Goal: Information Seeking & Learning: Learn about a topic

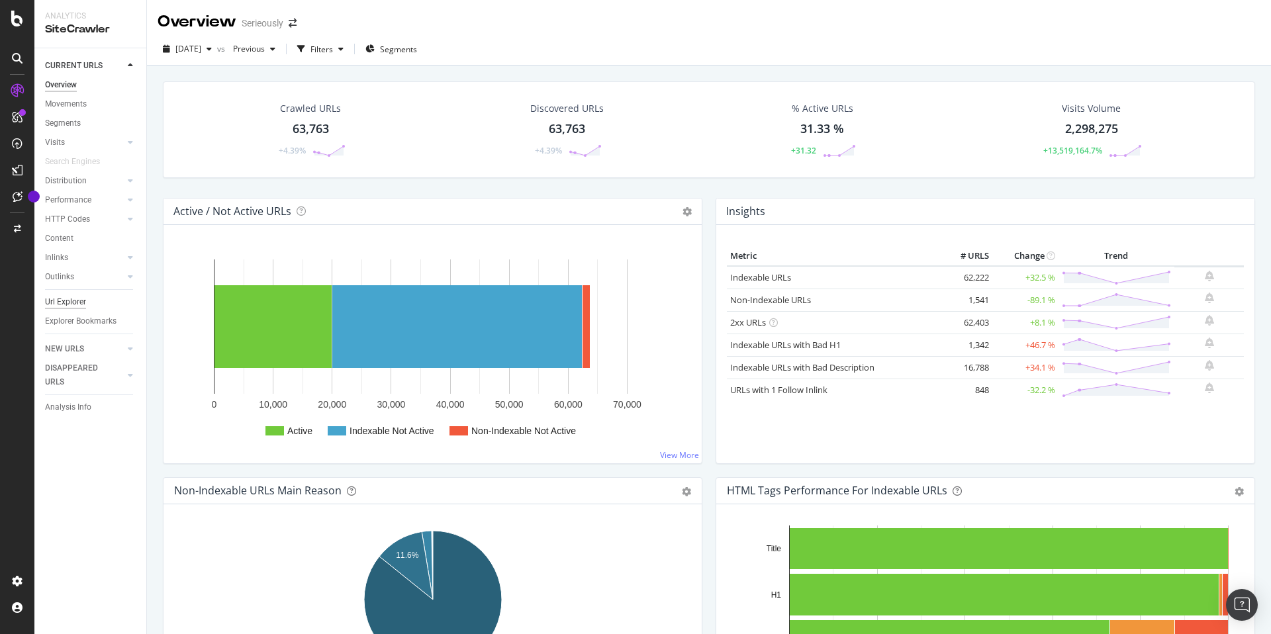
click at [68, 303] on div "Url Explorer" at bounding box center [65, 302] width 41 height 14
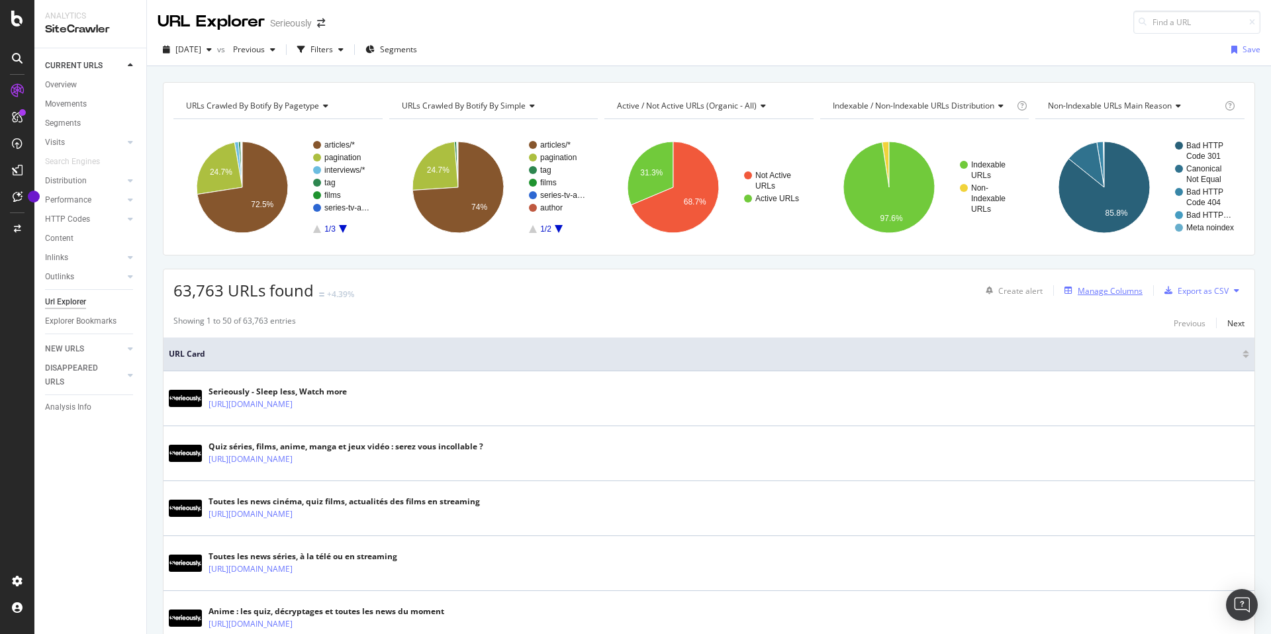
click at [1107, 291] on div "Manage Columns" at bounding box center [1110, 290] width 65 height 11
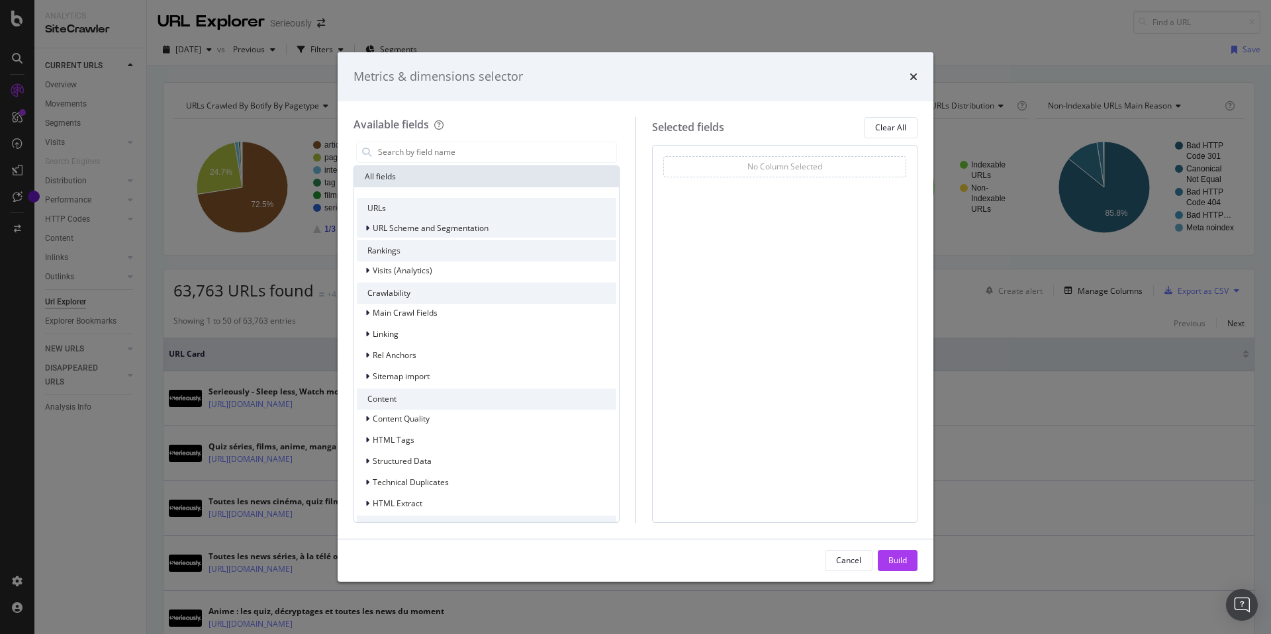
click at [420, 229] on span "URL Scheme and Segmentation" at bounding box center [431, 227] width 116 height 11
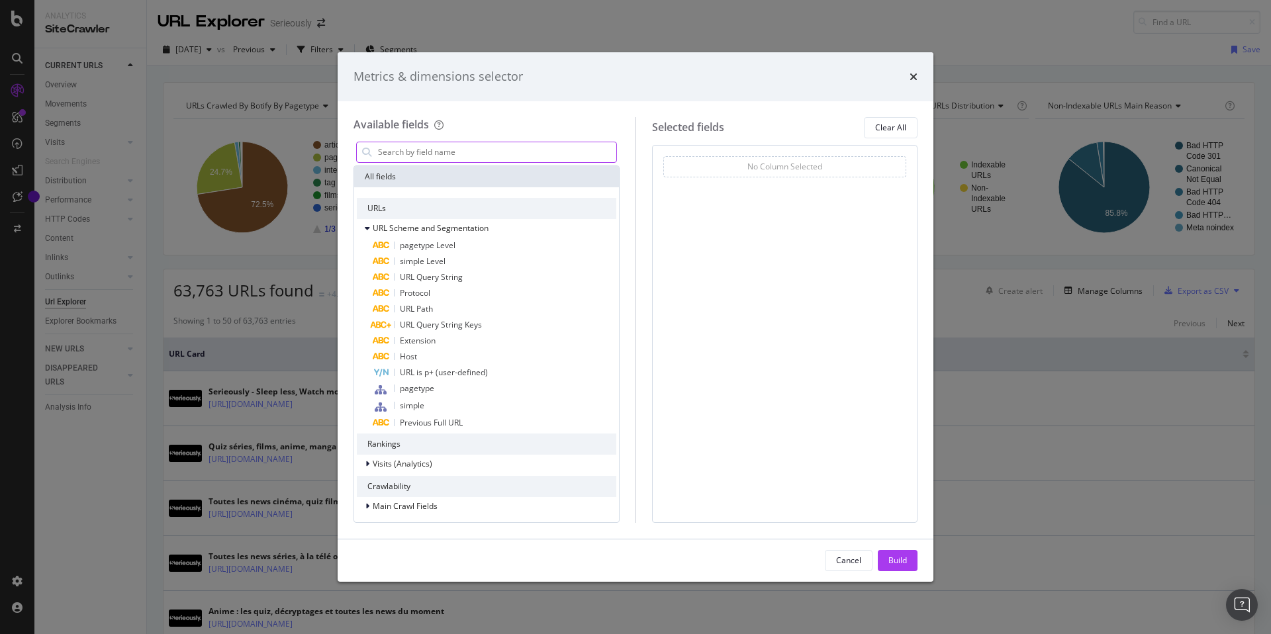
click at [426, 156] on input "modal" at bounding box center [497, 152] width 240 height 20
click at [914, 72] on icon "times" at bounding box center [914, 77] width 8 height 11
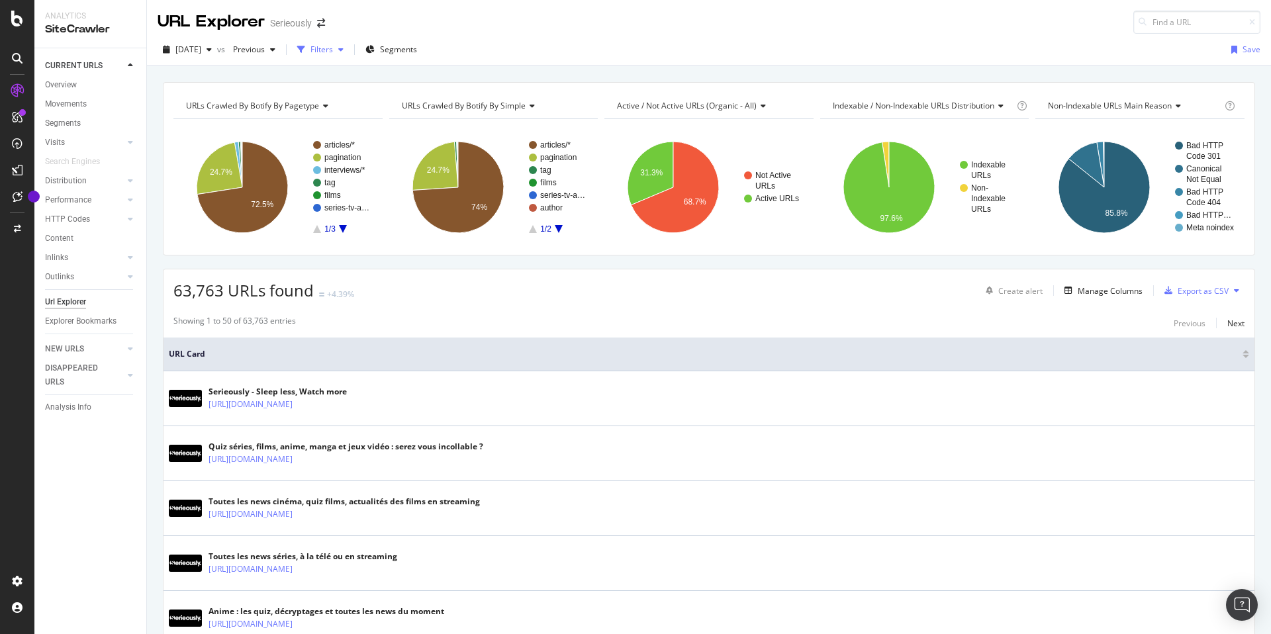
click at [333, 46] on div "Filters" at bounding box center [322, 49] width 23 height 11
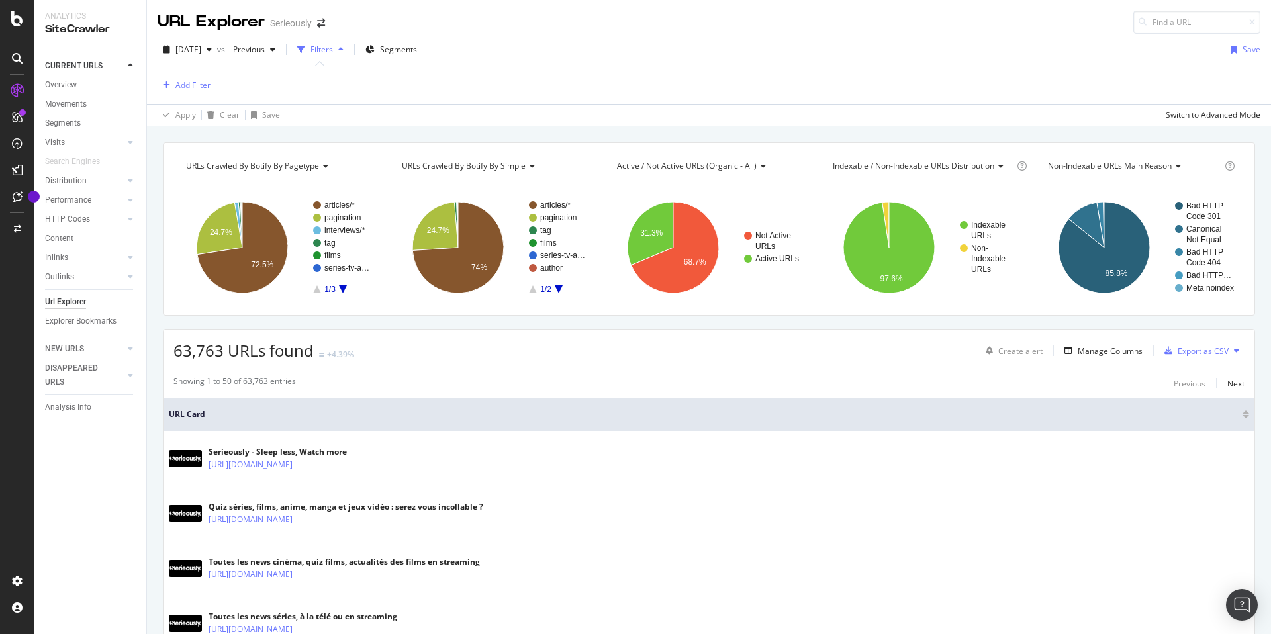
click at [178, 79] on div "Add Filter" at bounding box center [192, 84] width 35 height 11
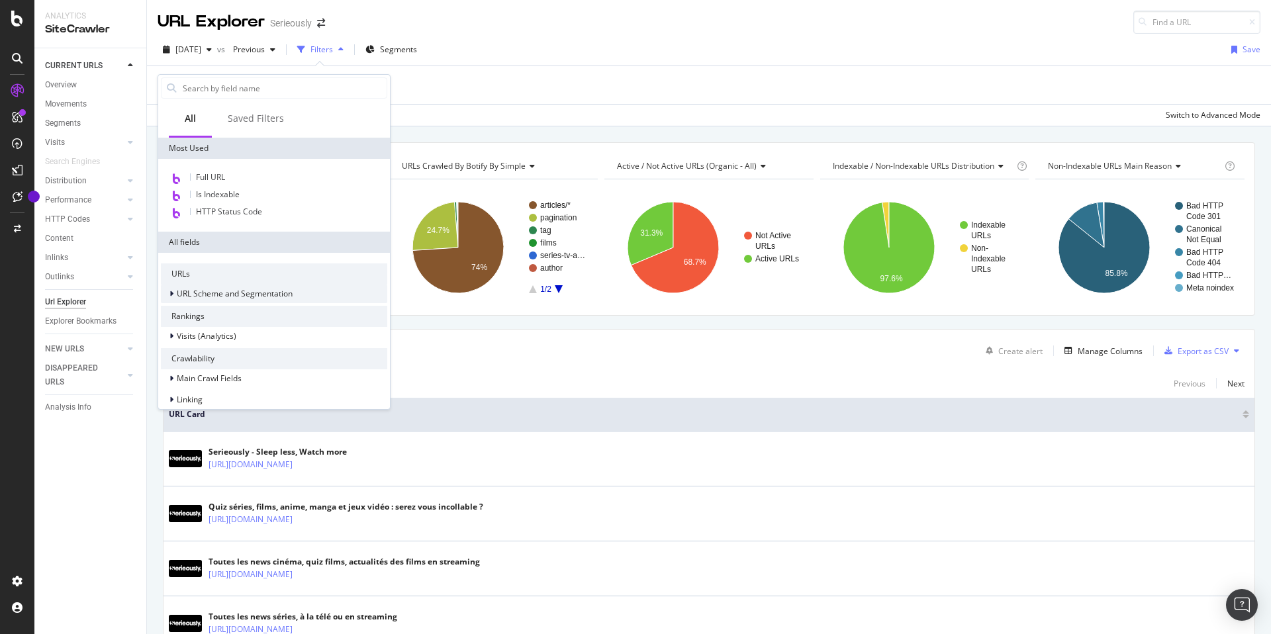
click at [222, 295] on span "URL Scheme and Segmentation" at bounding box center [235, 293] width 116 height 11
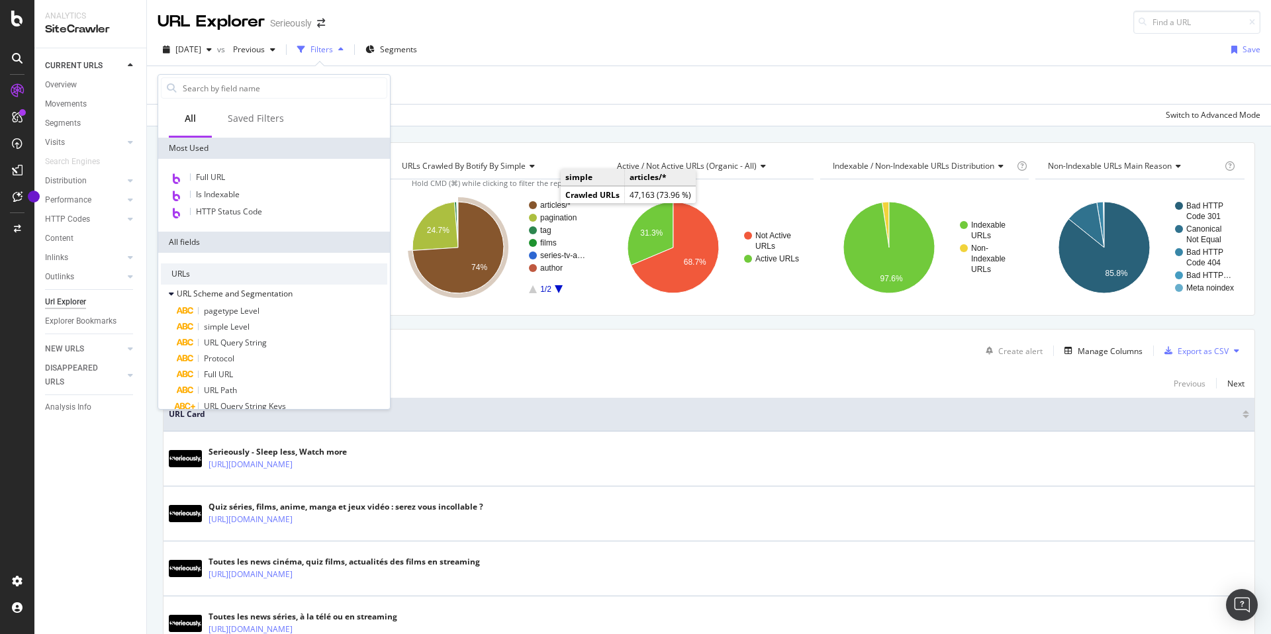
click at [549, 203] on text "articles/*" at bounding box center [555, 205] width 30 height 9
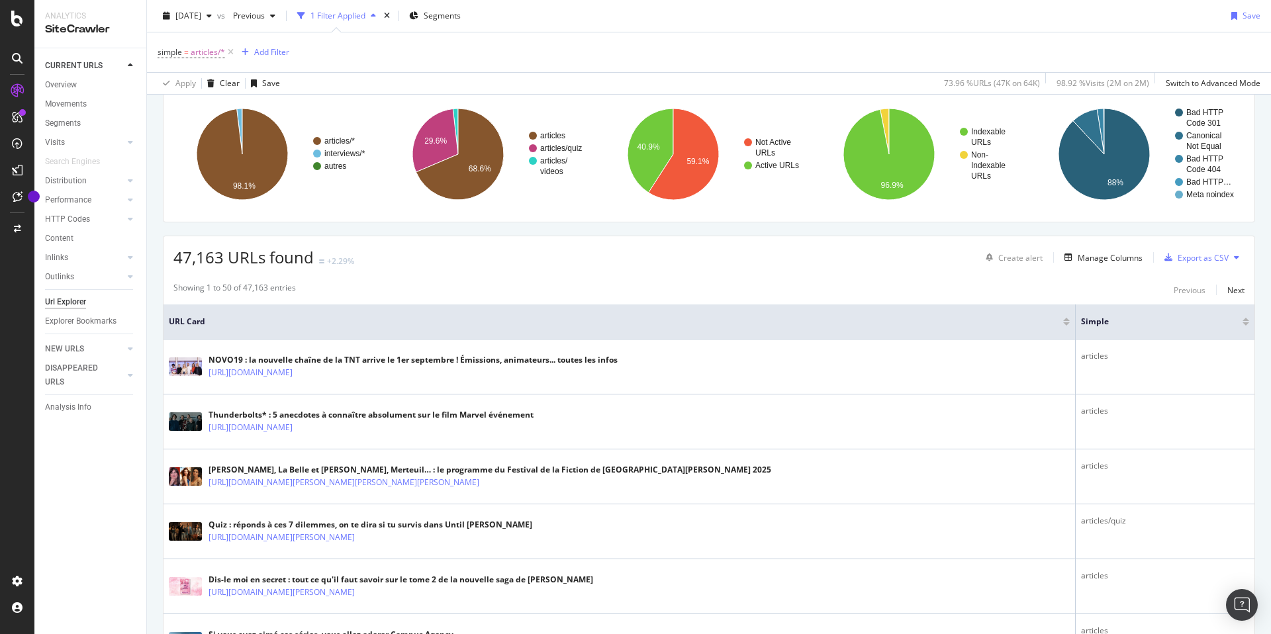
scroll to position [97, 0]
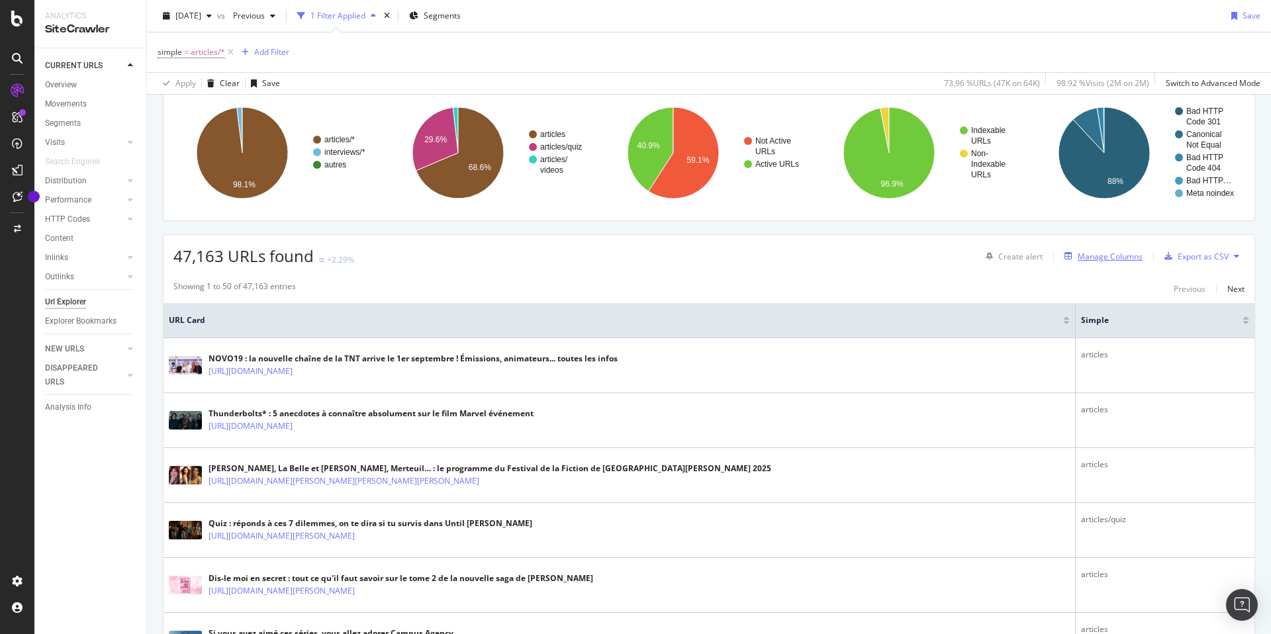
click at [1087, 260] on div "Manage Columns" at bounding box center [1110, 256] width 65 height 11
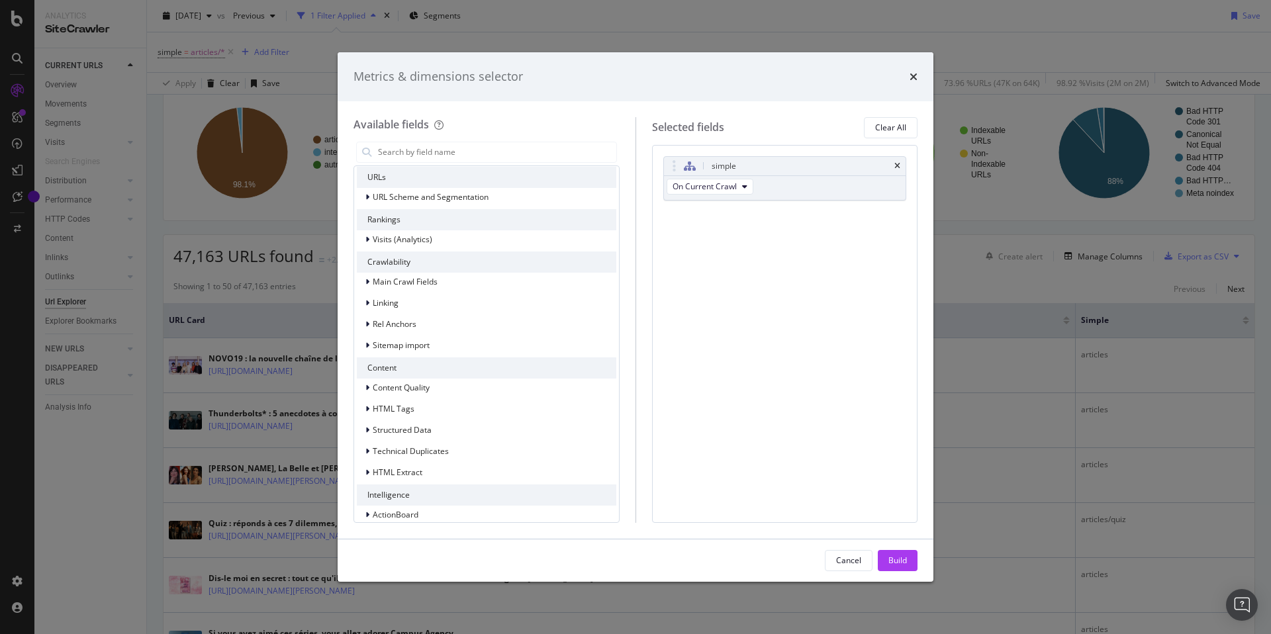
scroll to position [34, 0]
click at [414, 430] on span "Structured Data" at bounding box center [402, 427] width 59 height 11
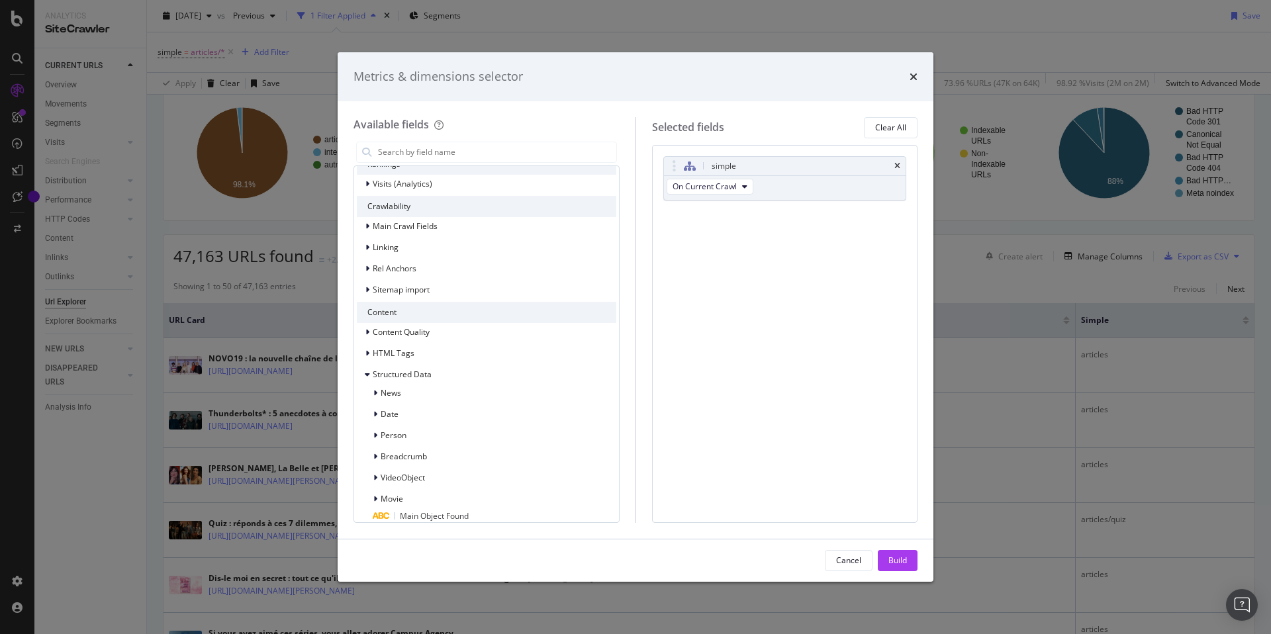
scroll to position [96, 0]
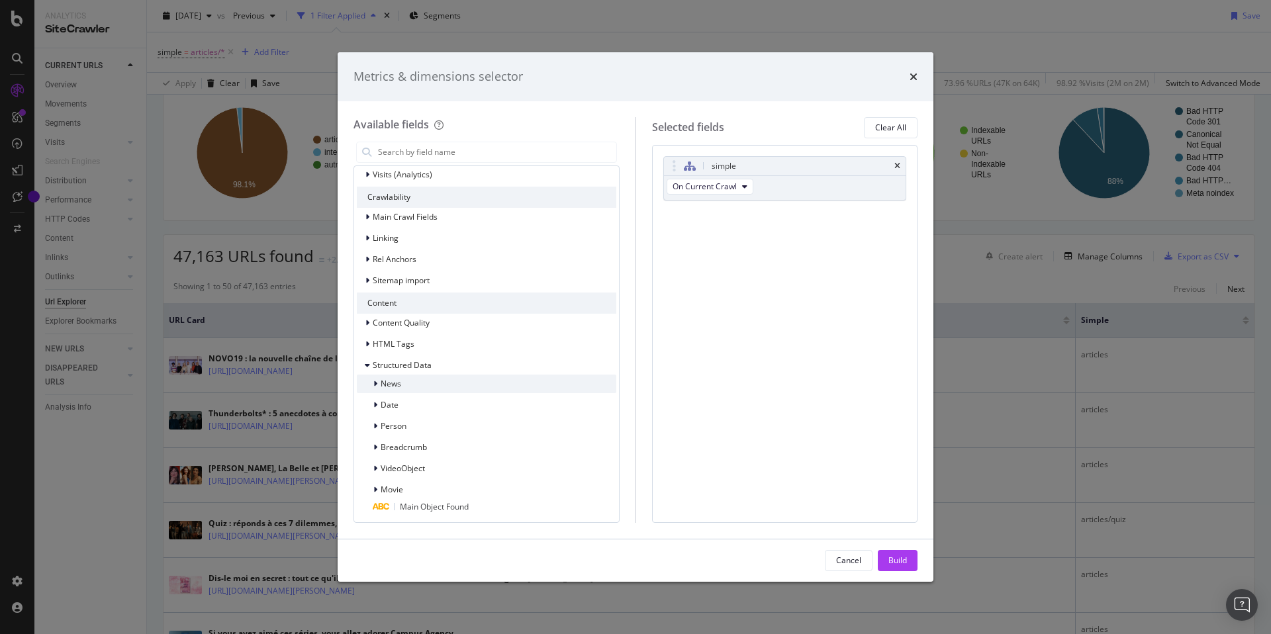
click at [399, 389] on span "News" at bounding box center [391, 383] width 21 height 11
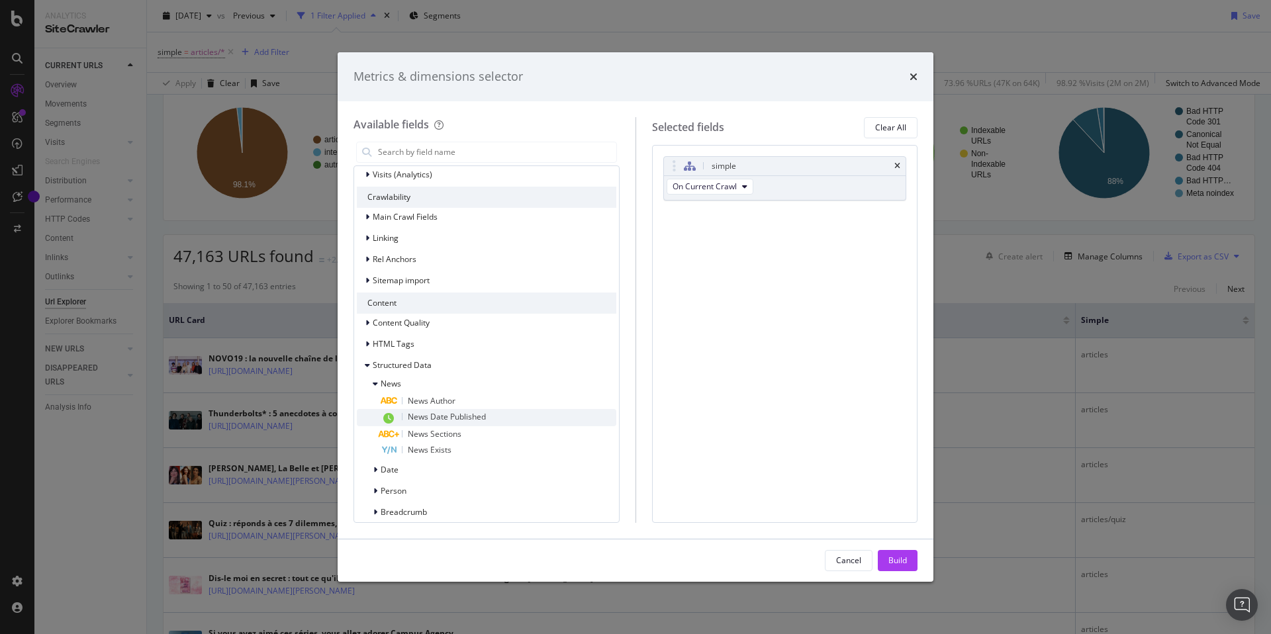
click at [439, 420] on span "News Date Published" at bounding box center [447, 416] width 78 height 11
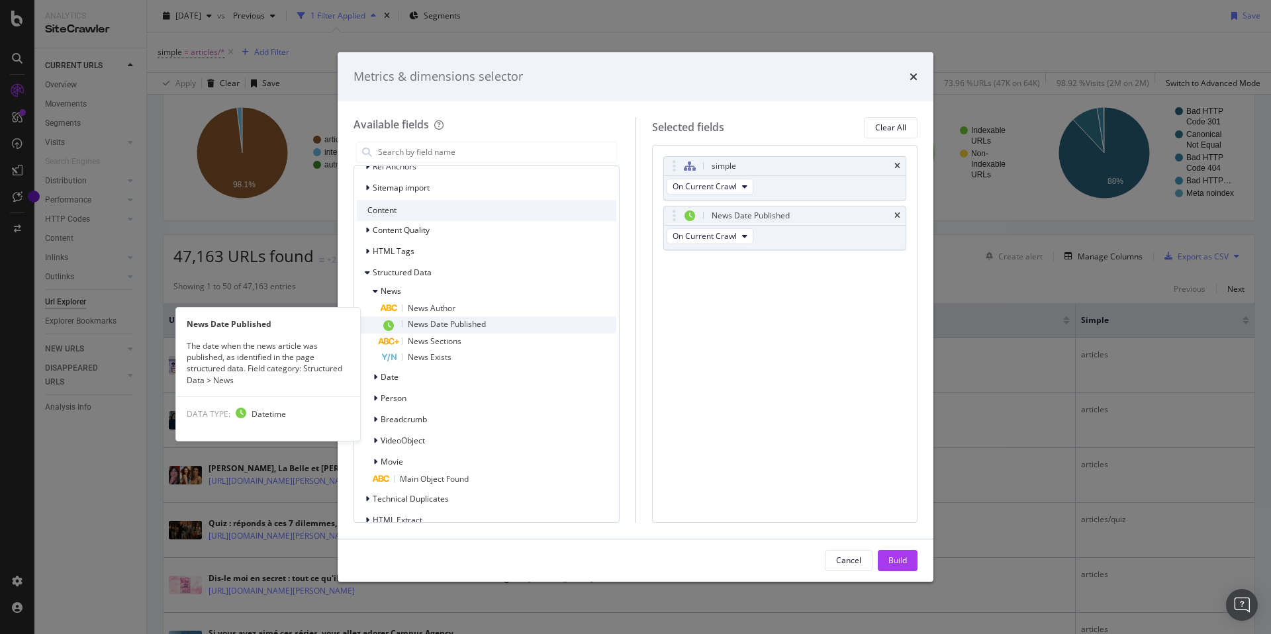
scroll to position [199, 0]
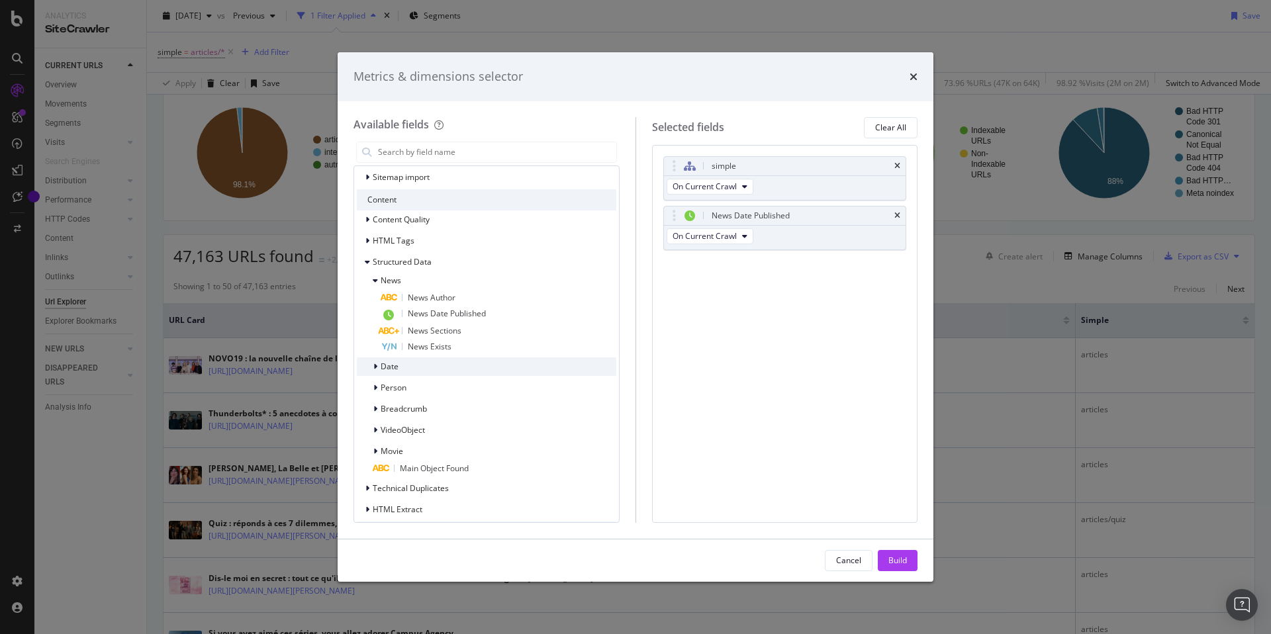
click at [401, 371] on div "Date" at bounding box center [487, 367] width 260 height 19
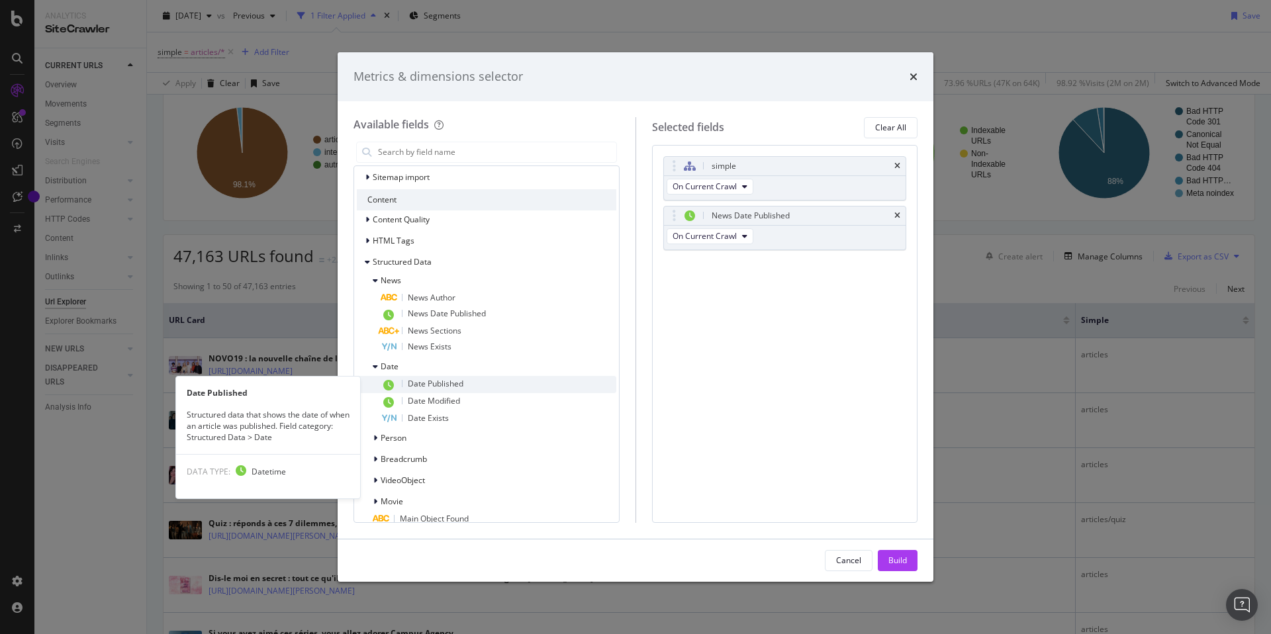
click at [414, 379] on span "Date Published" at bounding box center [436, 383] width 56 height 11
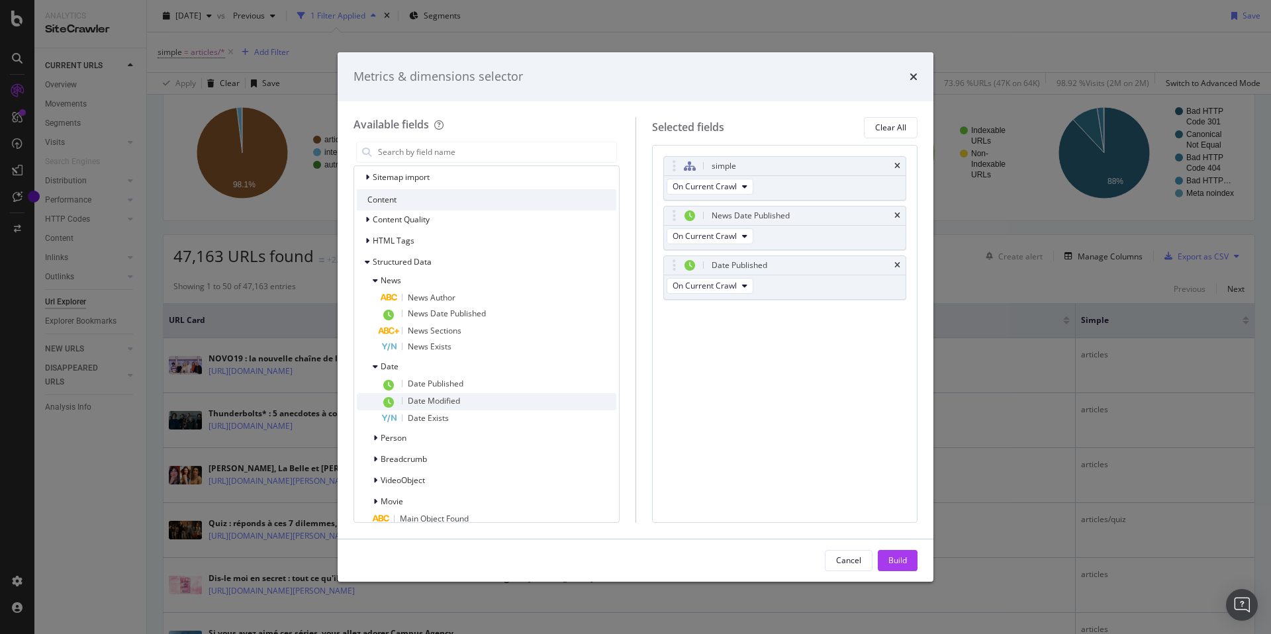
click at [410, 397] on span "Date Modified" at bounding box center [434, 400] width 52 height 11
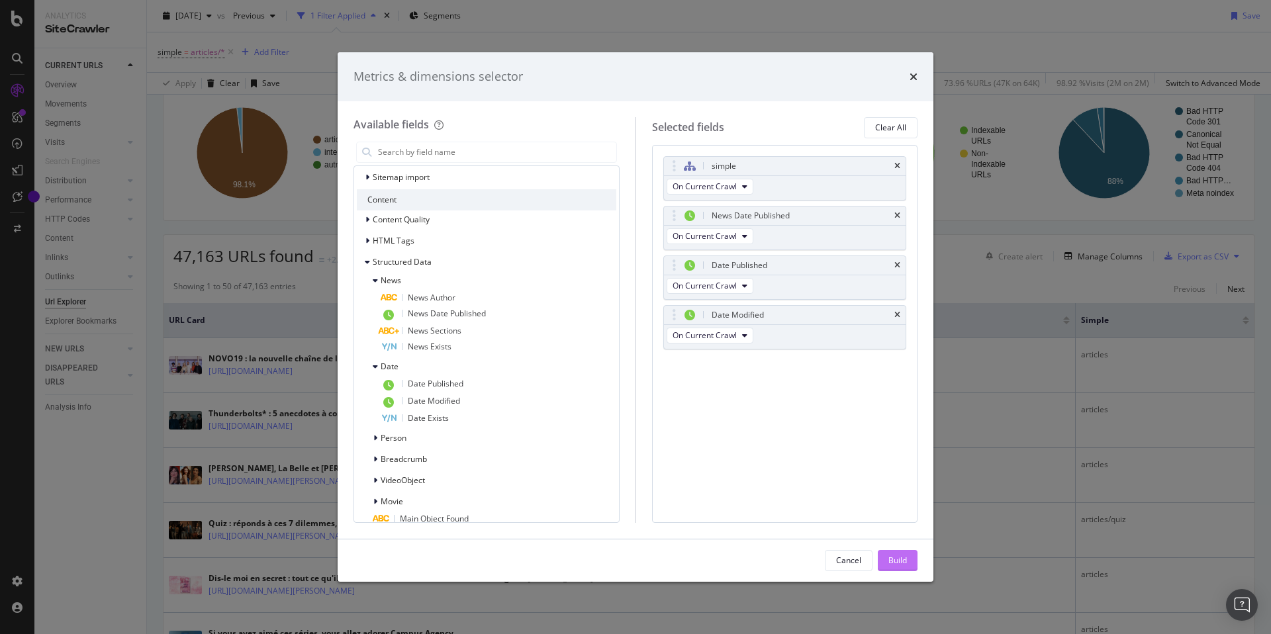
click at [908, 561] on button "Build" at bounding box center [898, 560] width 40 height 21
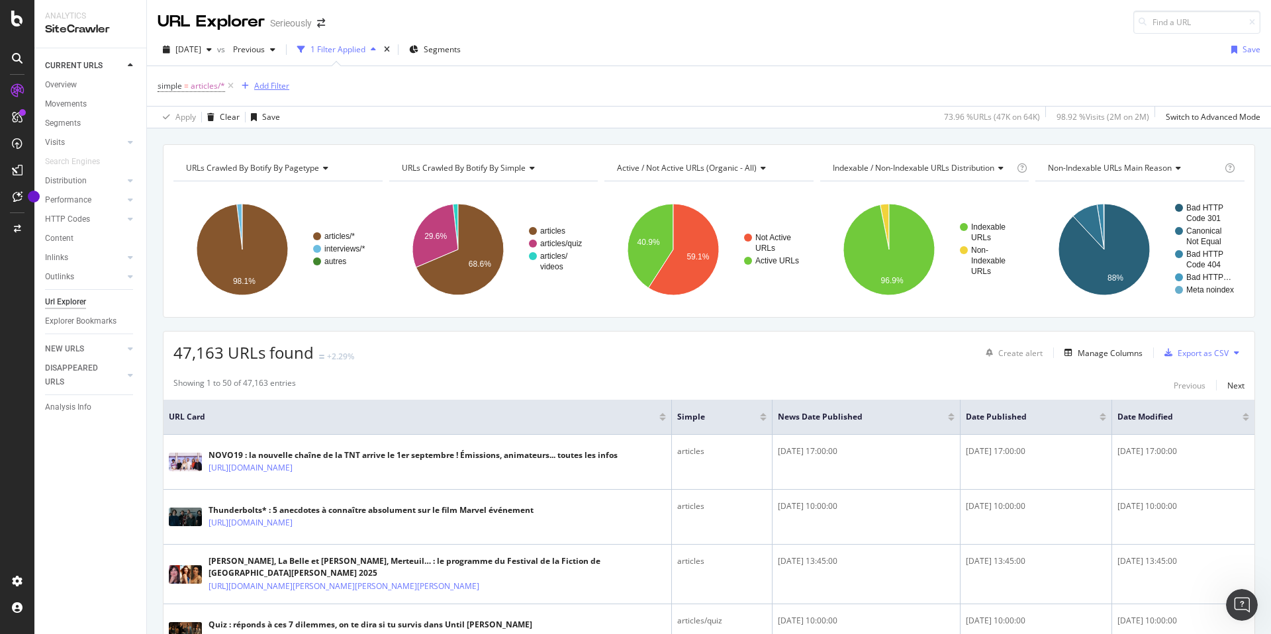
click at [274, 91] on div "Add Filter" at bounding box center [271, 85] width 35 height 11
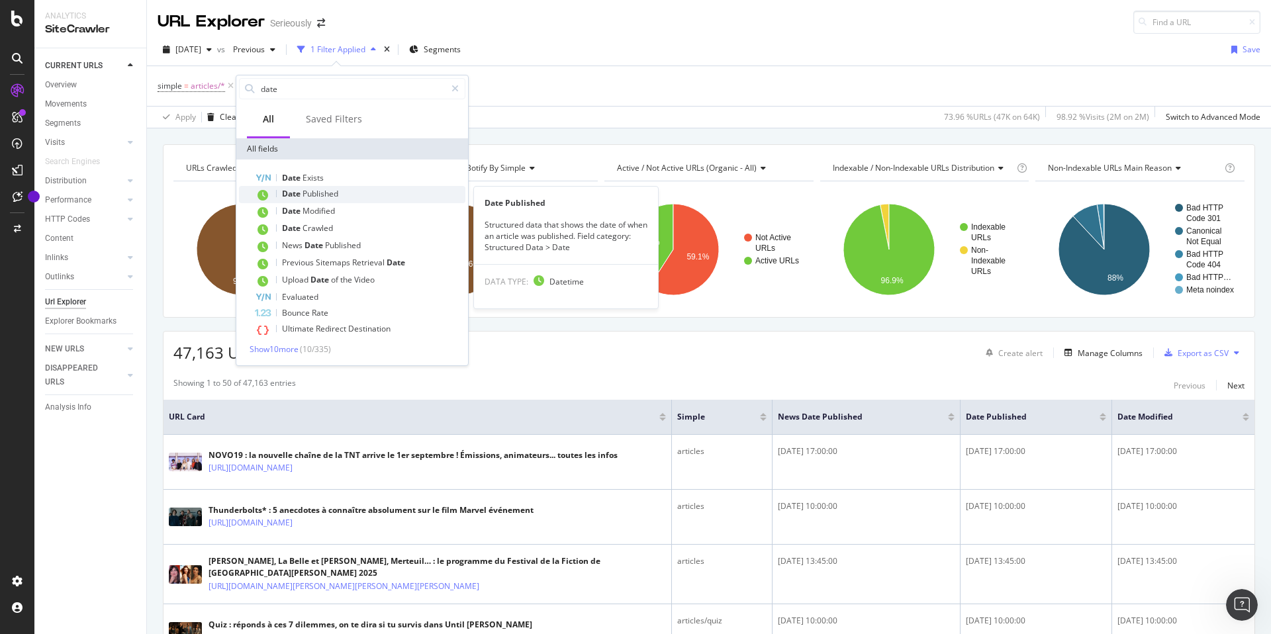
type input "date"
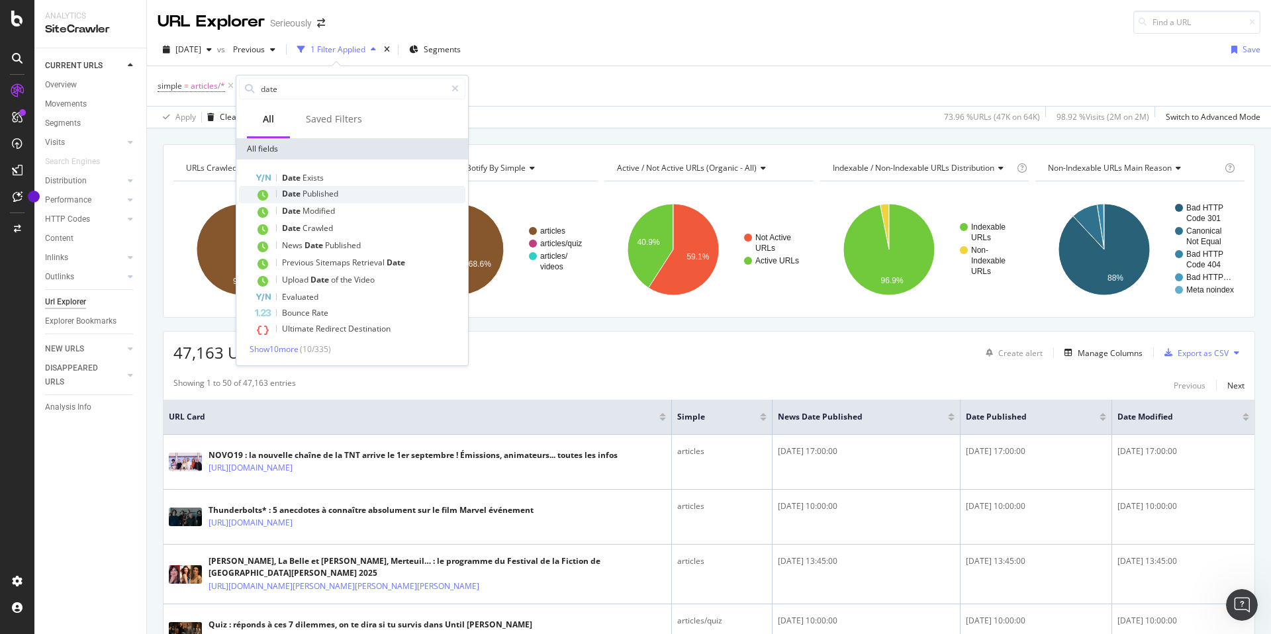
click at [329, 195] on span "Published" at bounding box center [321, 193] width 36 height 11
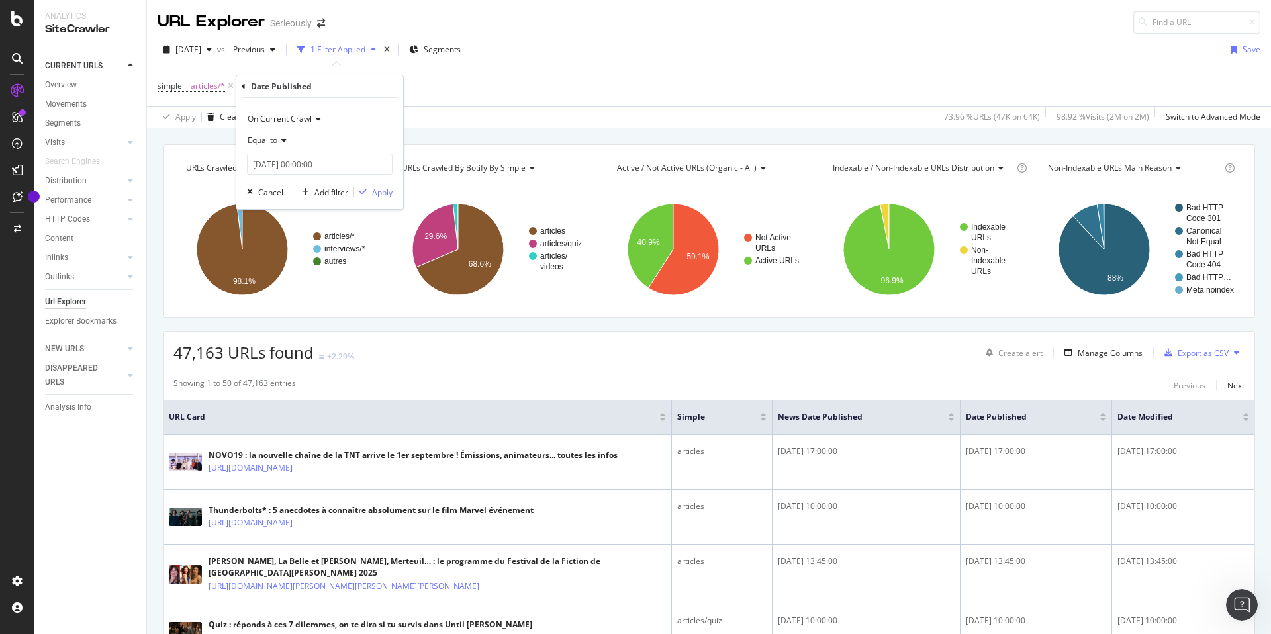
click at [285, 143] on icon at bounding box center [281, 140] width 9 height 8
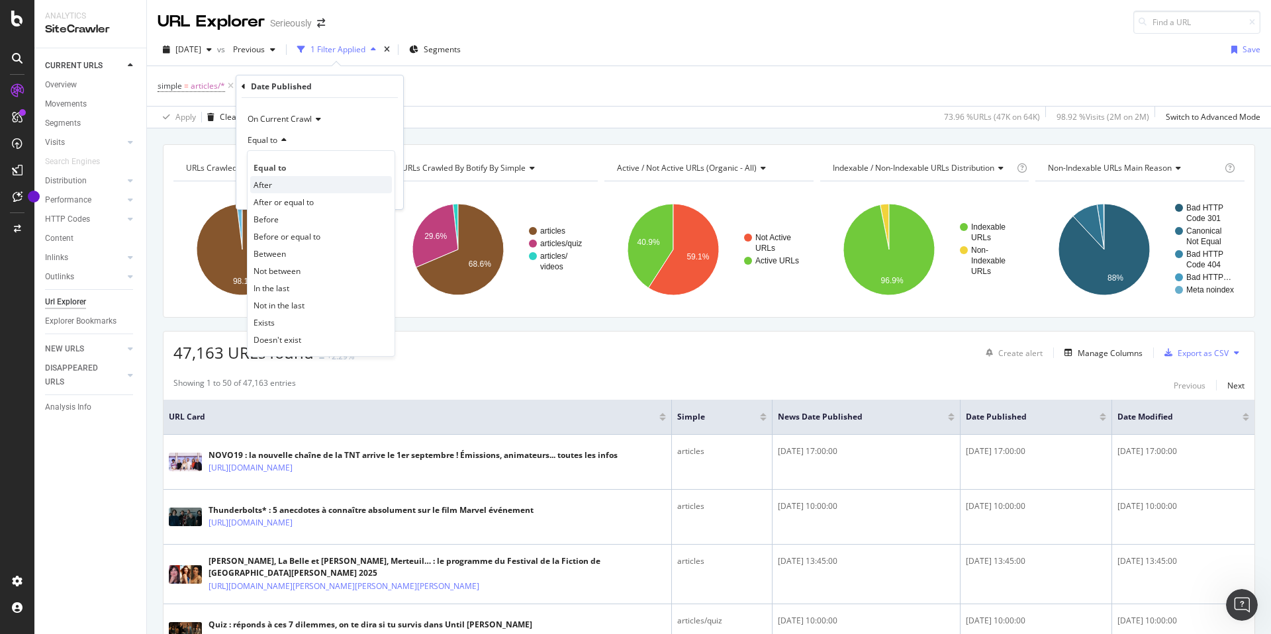
click at [287, 186] on div "After" at bounding box center [321, 184] width 142 height 17
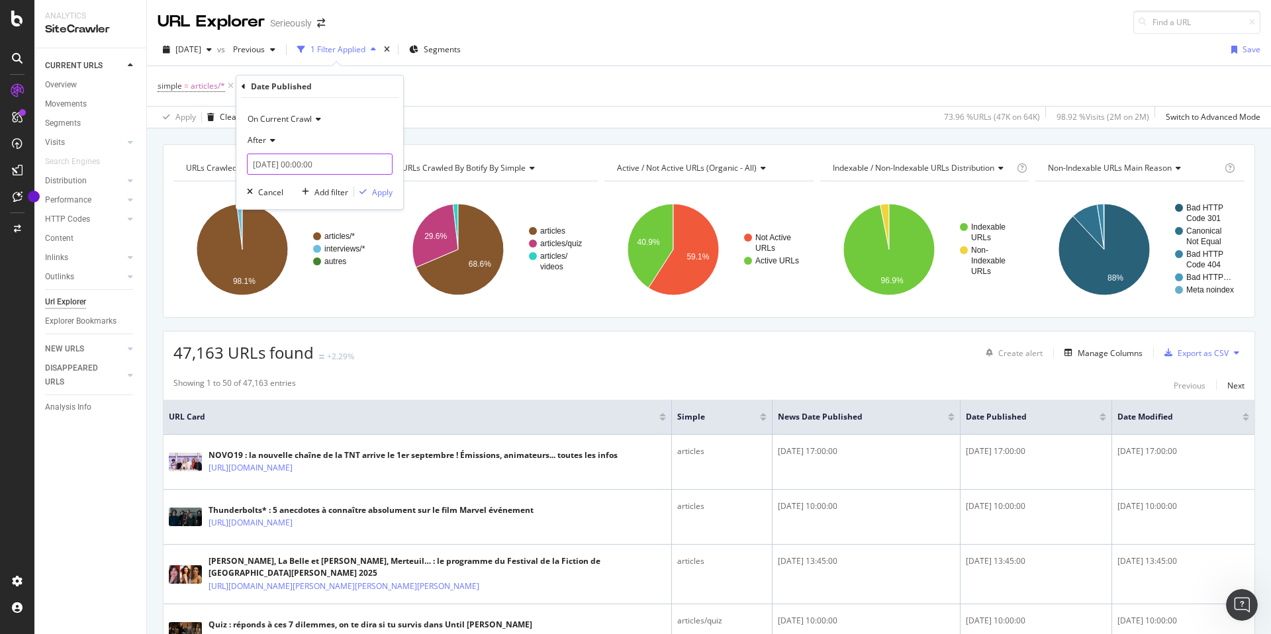
click at [360, 169] on input "[DATE] 00:00:00" at bounding box center [320, 164] width 146 height 21
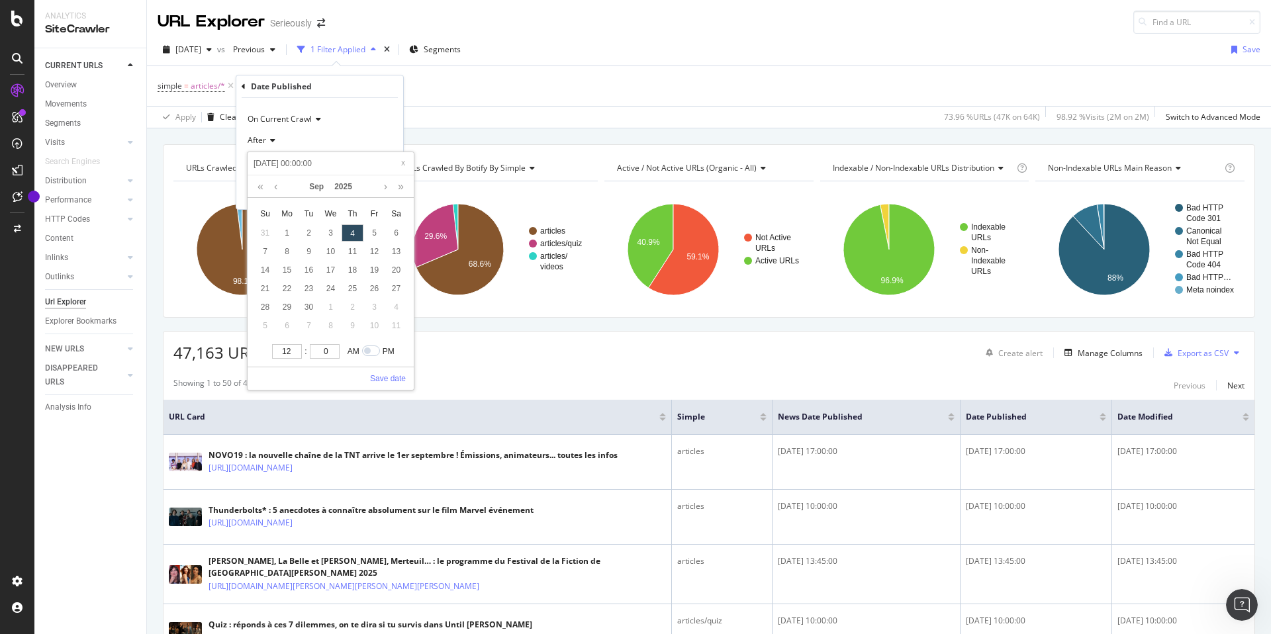
drag, startPoint x: 307, startPoint y: 158, endPoint x: 236, endPoint y: 155, distance: 70.3
click at [238, 154] on div "On Current Crawl After [DATE] 00:00:00 [DATE] 00:00:00 [DATE] Su Mo Tu We Th Fr…" at bounding box center [319, 153] width 167 height 111
type input "[DATE] 20:00:00+"
type input "[DATE] 00:00:00"
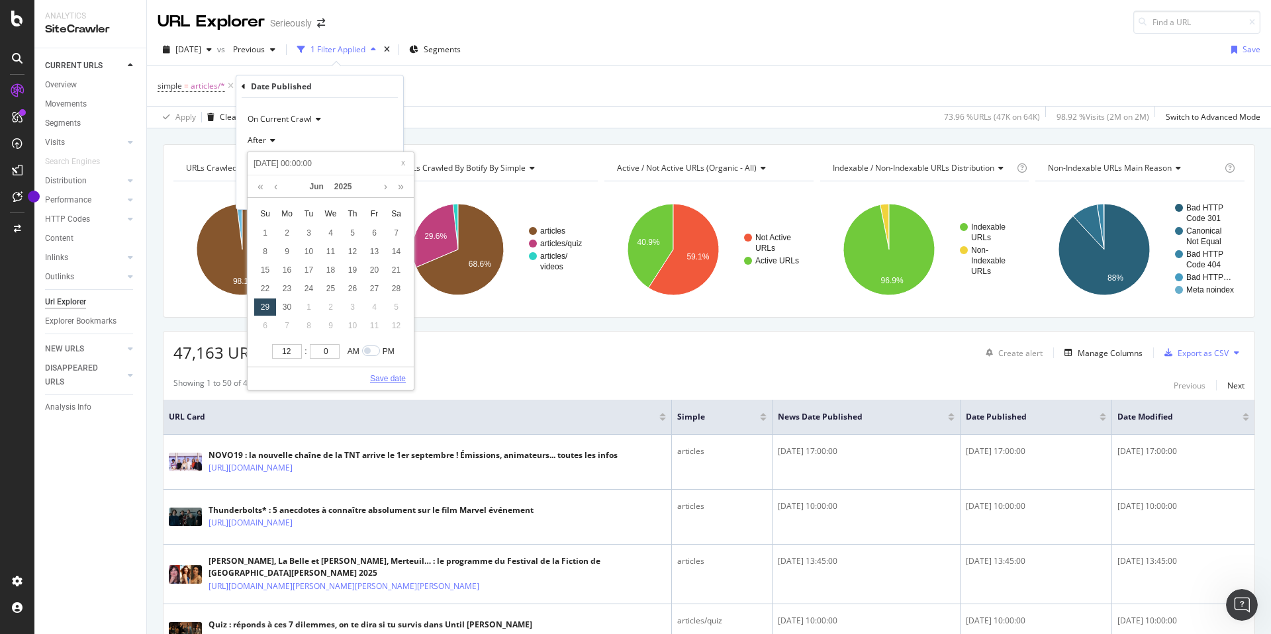
click at [387, 382] on link "Save date" at bounding box center [388, 379] width 36 height 12
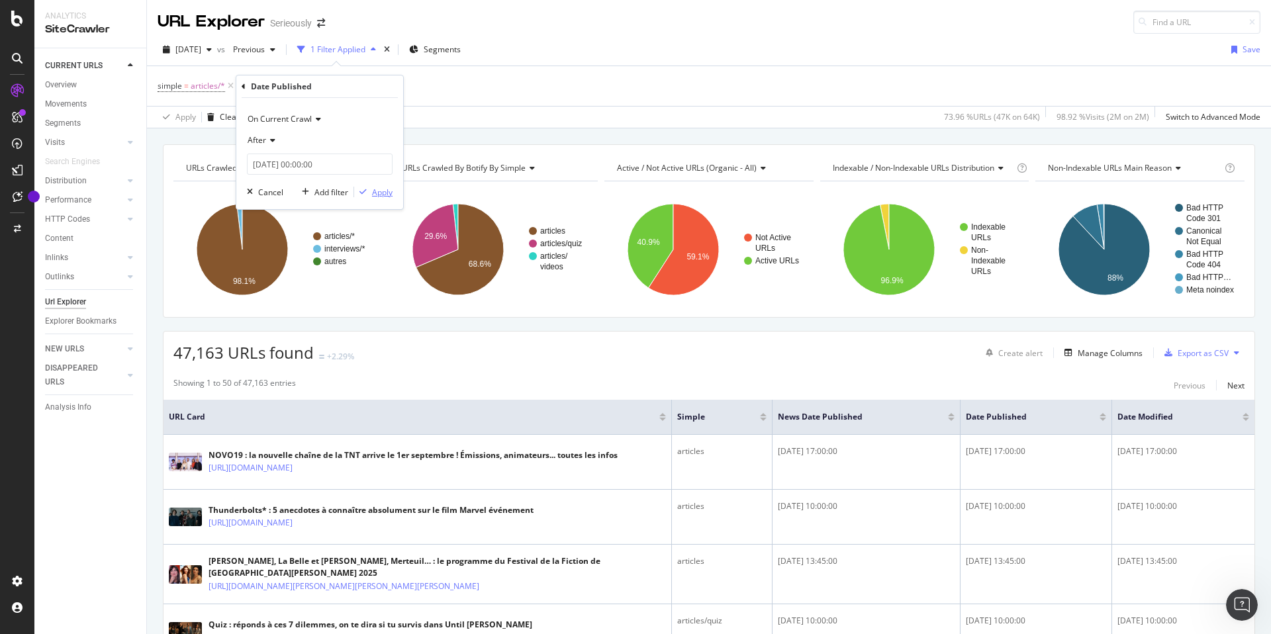
click at [378, 194] on div "Apply" at bounding box center [382, 192] width 21 height 11
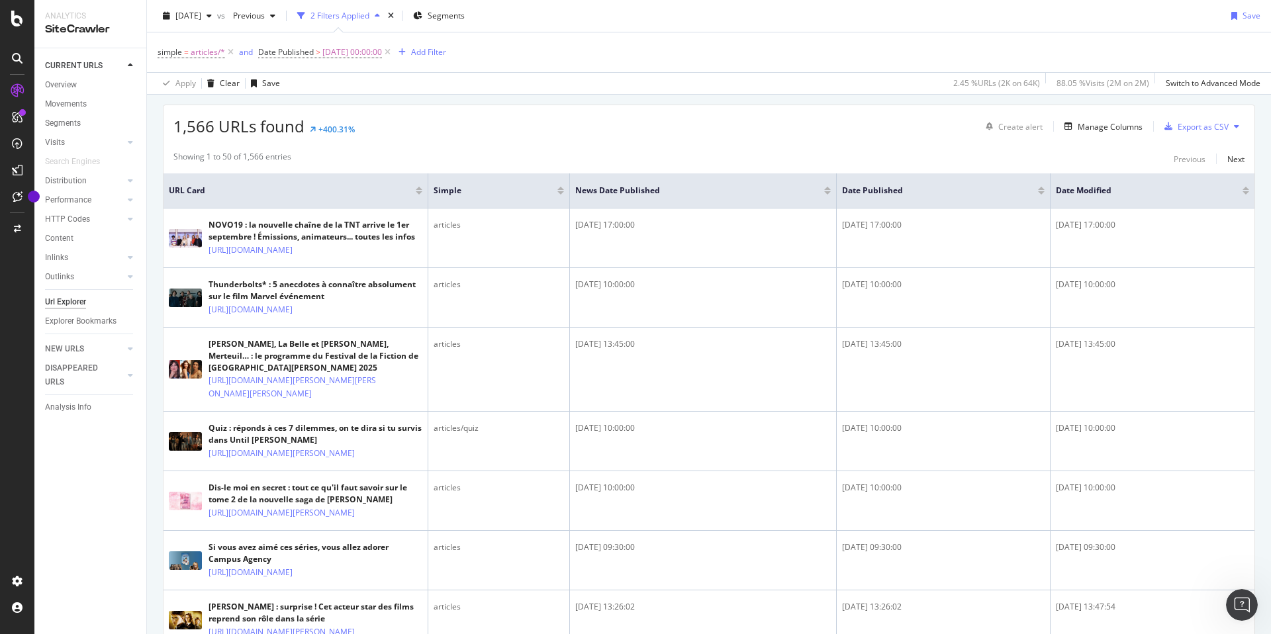
scroll to position [228, 0]
click at [828, 188] on div at bounding box center [827, 189] width 7 height 8
click at [1041, 187] on div at bounding box center [1041, 186] width 7 height 3
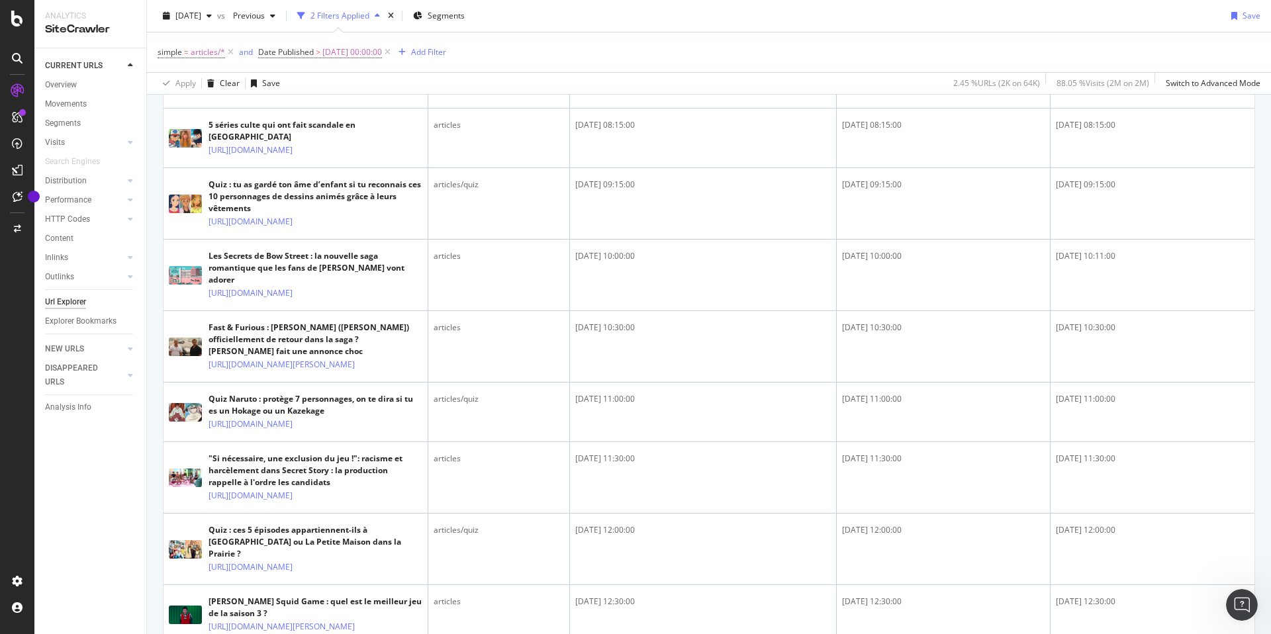
scroll to position [1702, 0]
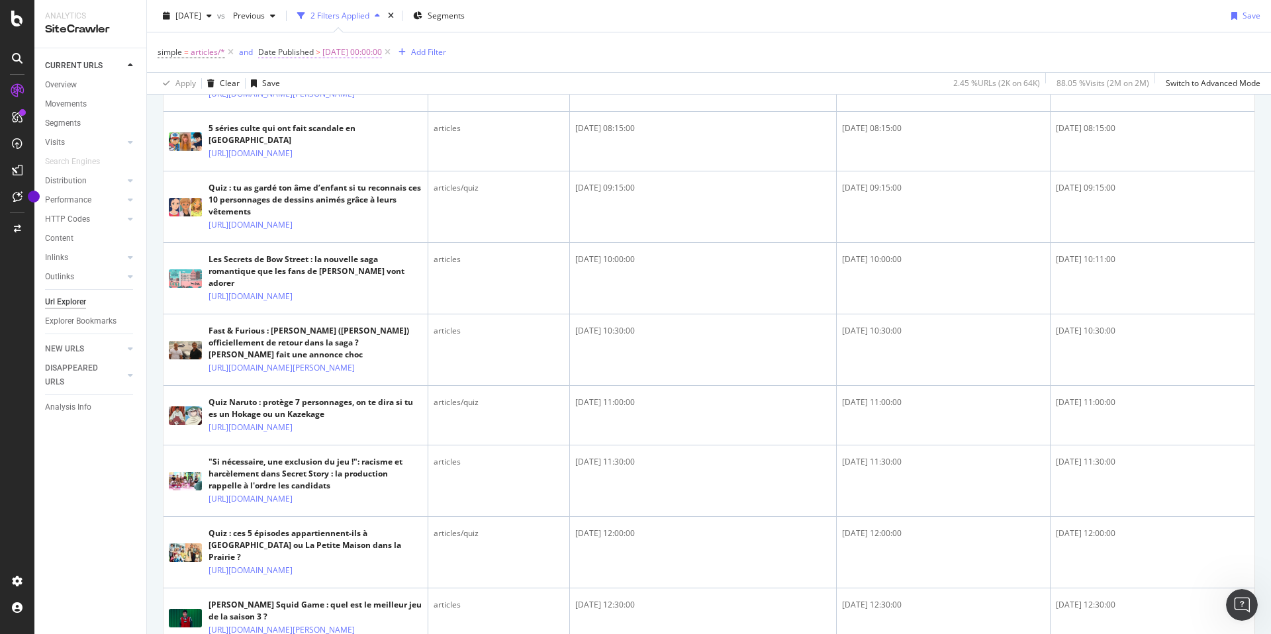
click at [373, 53] on span "[DATE] 00:00:00" at bounding box center [352, 52] width 60 height 19
click at [324, 128] on input "[DATE] 00:00:00" at bounding box center [342, 128] width 146 height 21
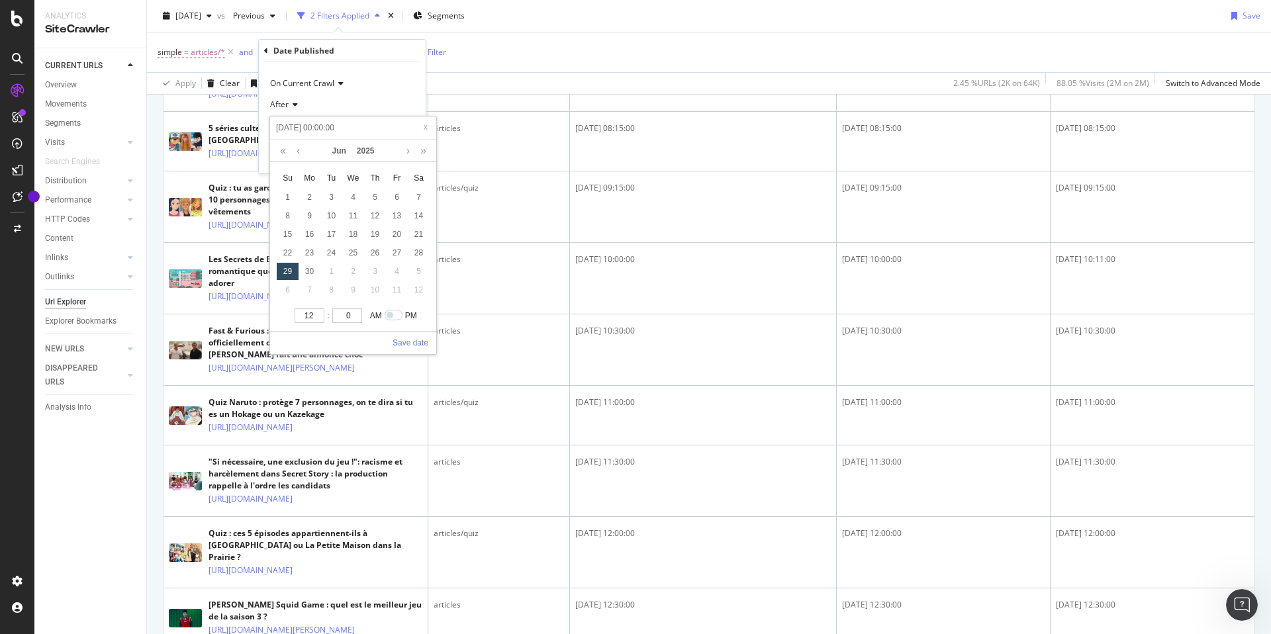
type input "[DATE] 11:00:00"
type input "11"
click at [316, 316] on input "11" at bounding box center [310, 316] width 30 height 15
type input "[DATE] 00:00:00"
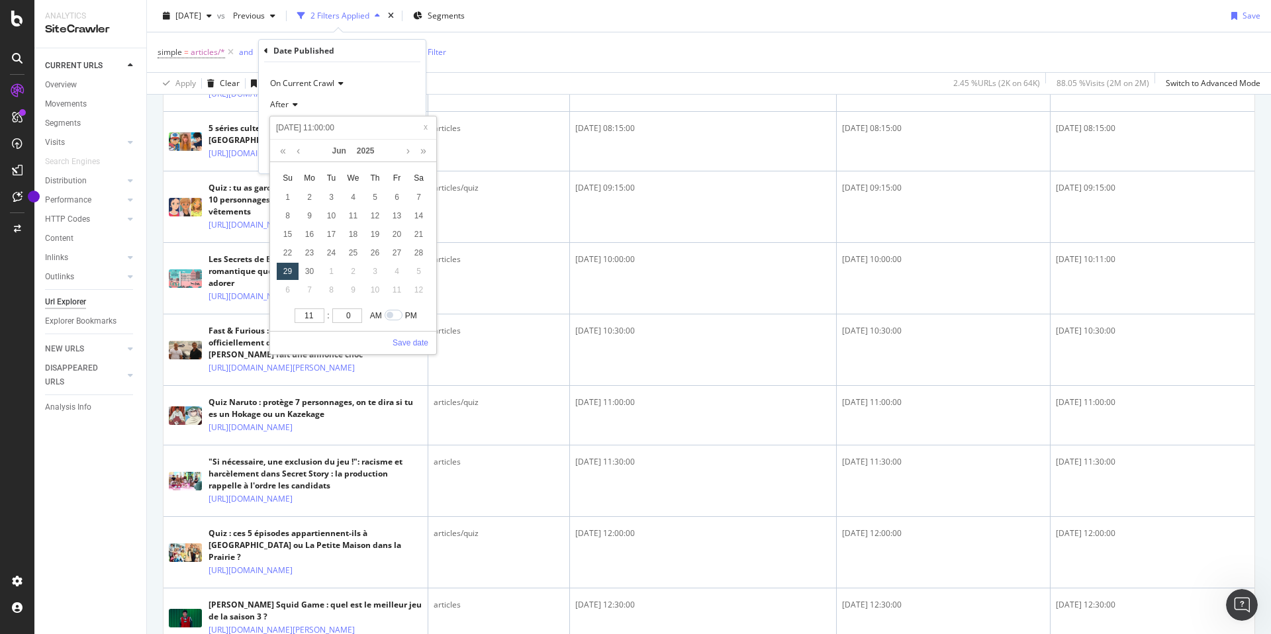
type input "[DATE] 00:00:00"
type input "12"
click at [318, 314] on input "12" at bounding box center [310, 316] width 30 height 15
type input "[DATE] 01:00:00"
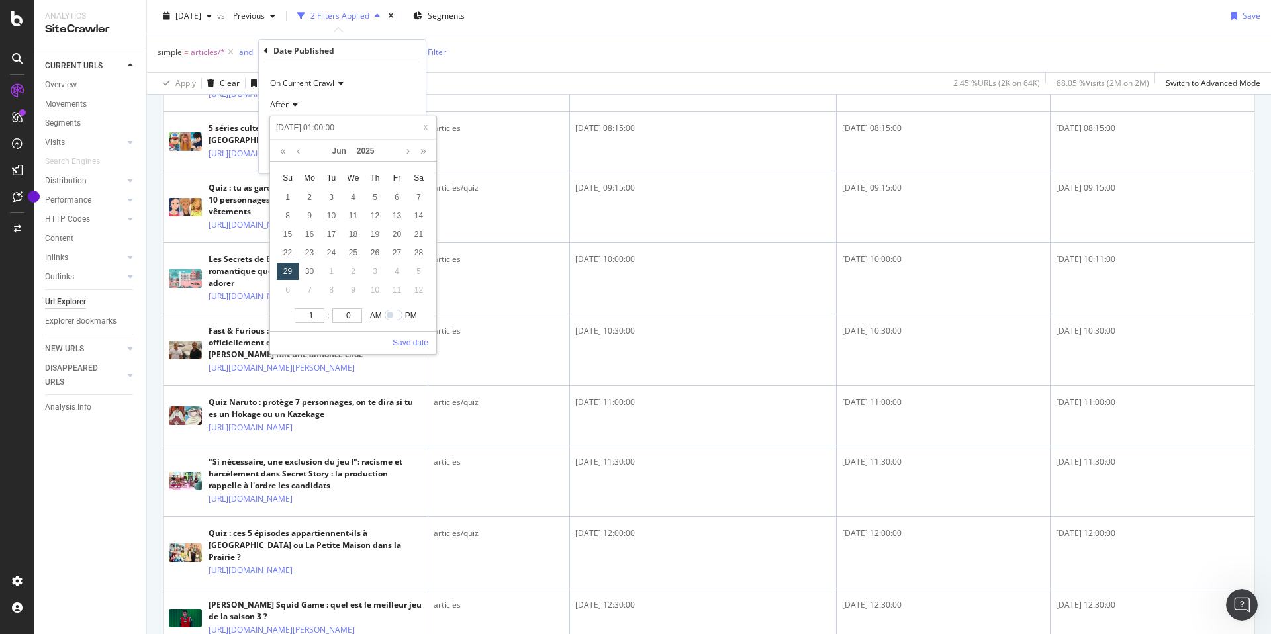
type input "1"
click at [318, 314] on input "1" at bounding box center [310, 316] width 30 height 15
type input "[DATE] 02:00:00"
type input "2"
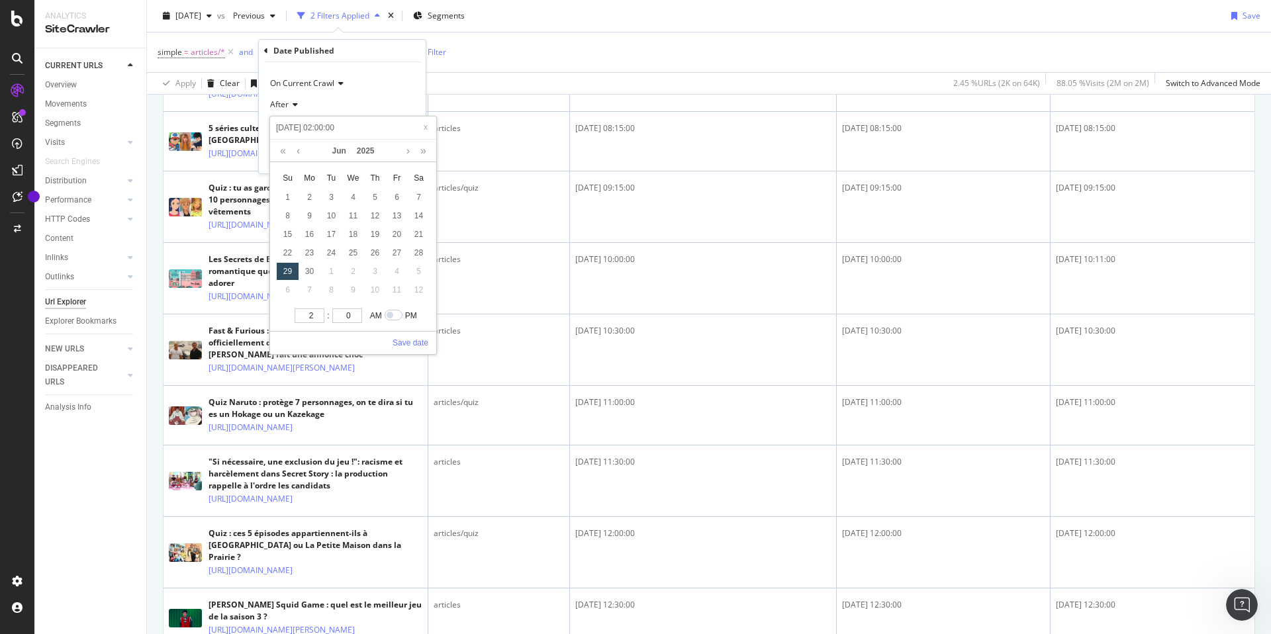
click at [318, 314] on input "2" at bounding box center [310, 316] width 30 height 15
type input "[DATE] 03:00:00"
type input "3"
click at [318, 314] on input "3" at bounding box center [310, 316] width 30 height 15
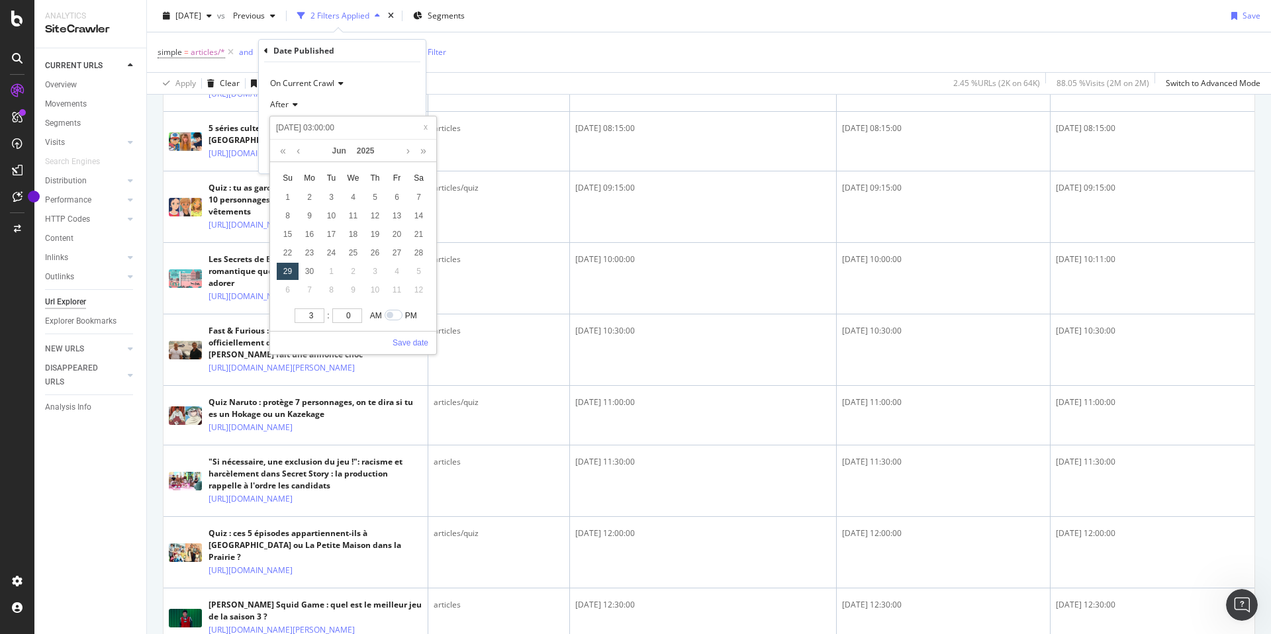
type input "[DATE] 04:00:00"
type input "4"
click at [318, 314] on input "4" at bounding box center [310, 316] width 30 height 15
click at [401, 318] on input "checkbox" at bounding box center [400, 315] width 30 height 11
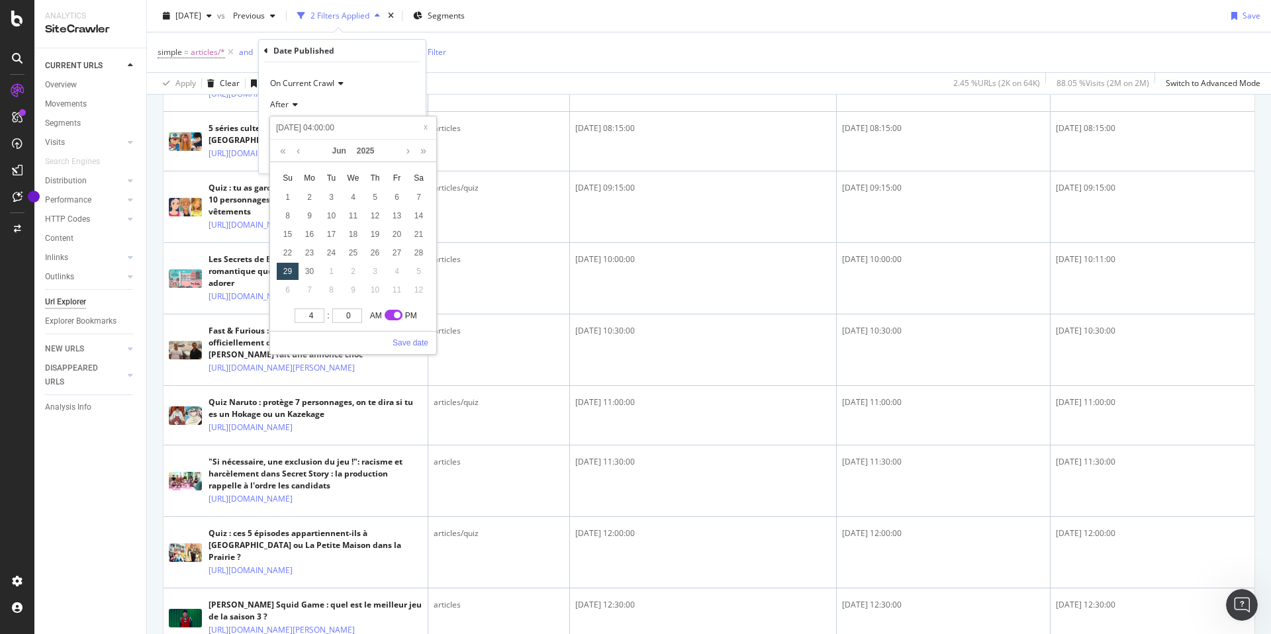
checkbox input "true"
type input "[DATE] 16:00:00"
type input "[DATE] 17:00:00"
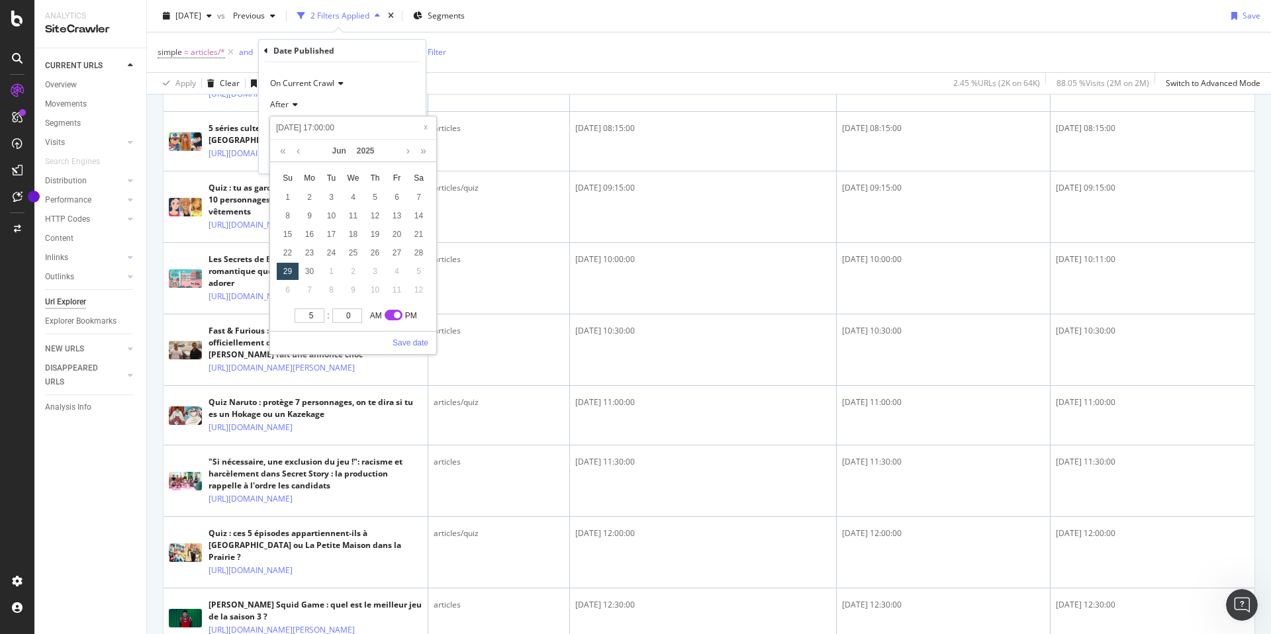
type input "5"
click at [318, 313] on input "5" at bounding box center [310, 316] width 30 height 15
type input "[DATE] 18:00:00"
type input "6"
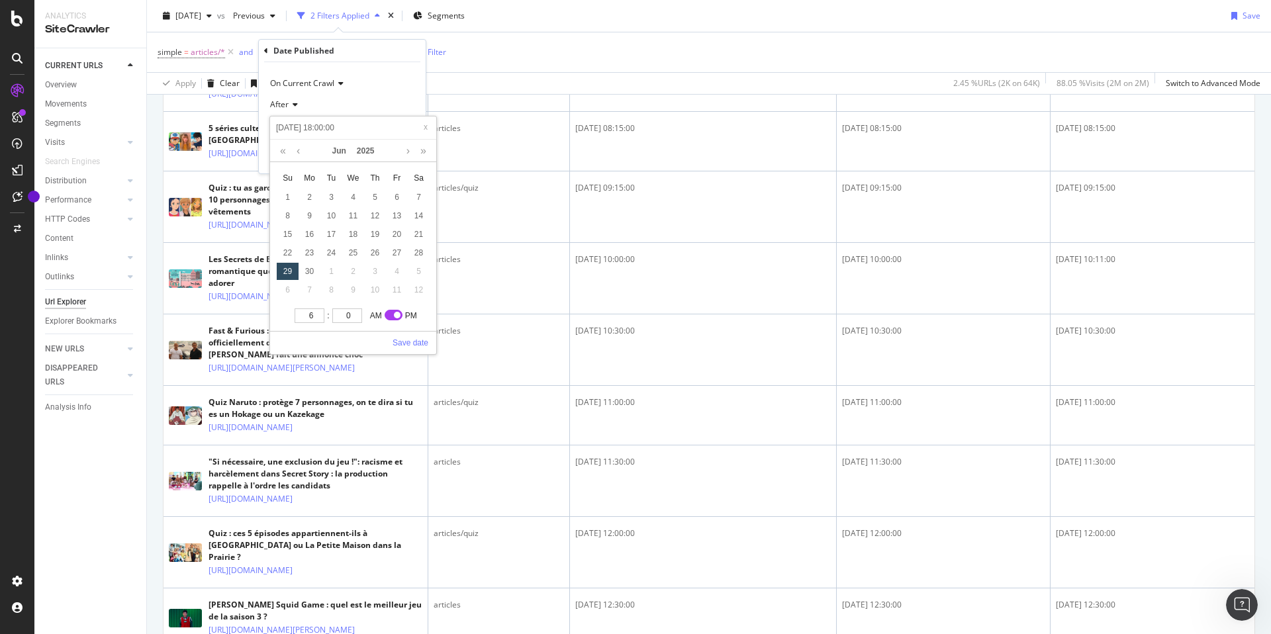
click at [318, 313] on input "6" at bounding box center [310, 316] width 30 height 15
type input "[DATE] 19:00:00"
type input "7"
click at [318, 313] on input "7" at bounding box center [310, 316] width 30 height 15
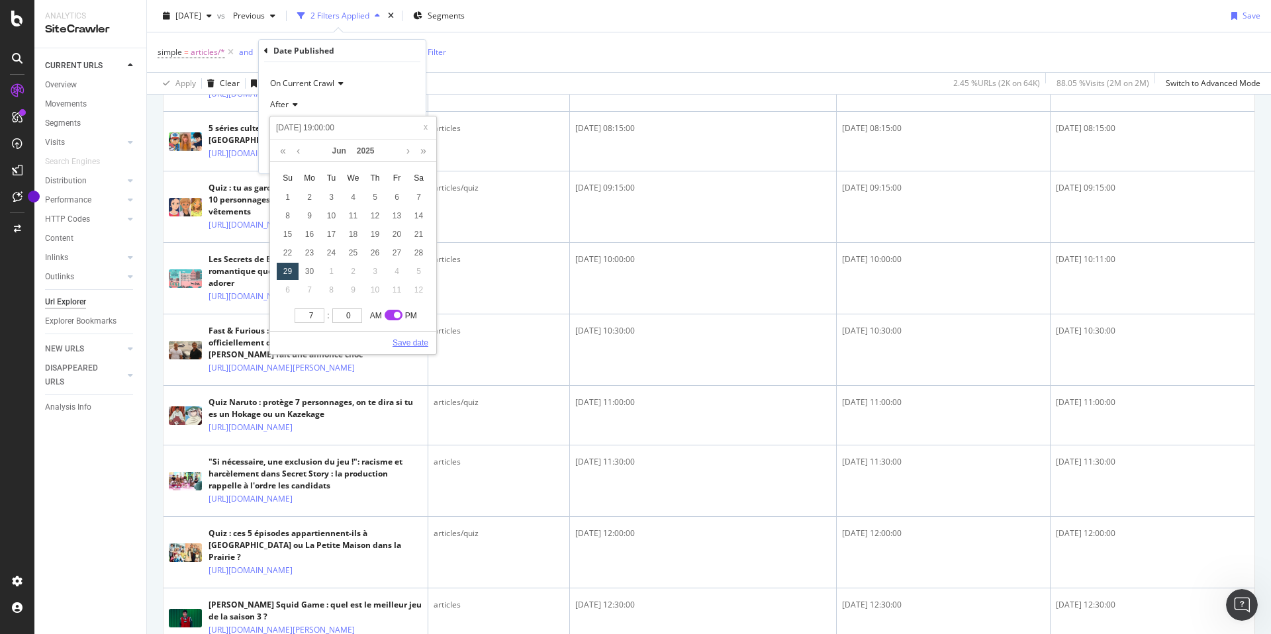
click at [399, 342] on link "Save date" at bounding box center [411, 343] width 36 height 12
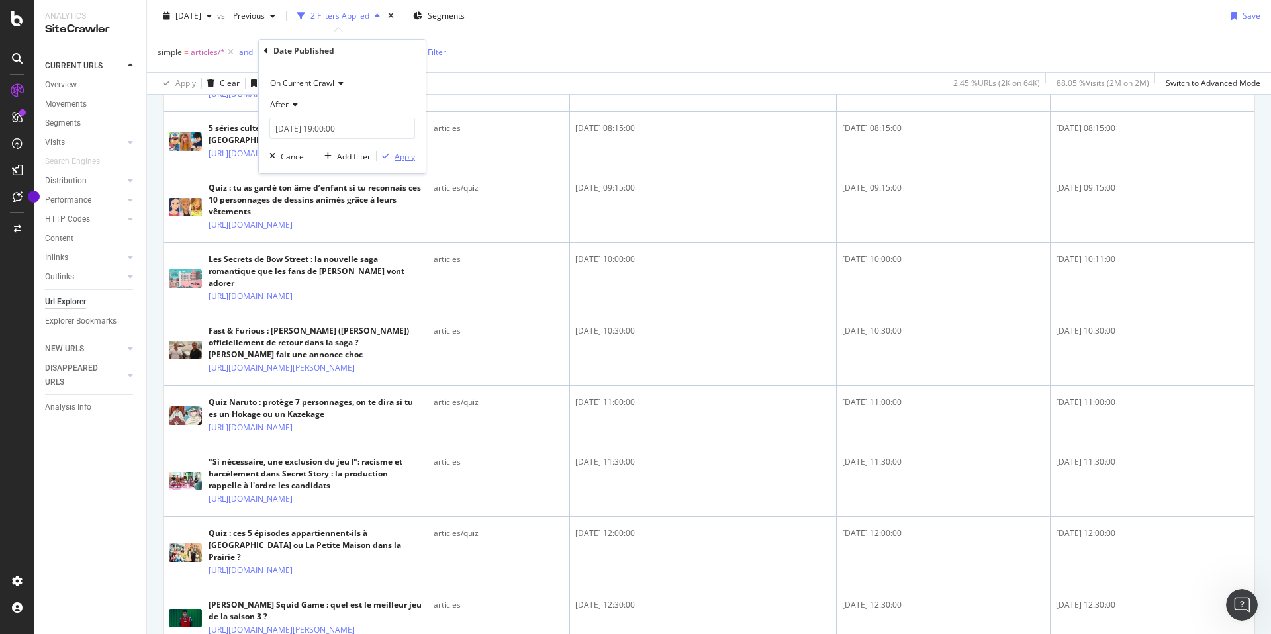
click at [406, 159] on div "Apply" at bounding box center [405, 156] width 21 height 11
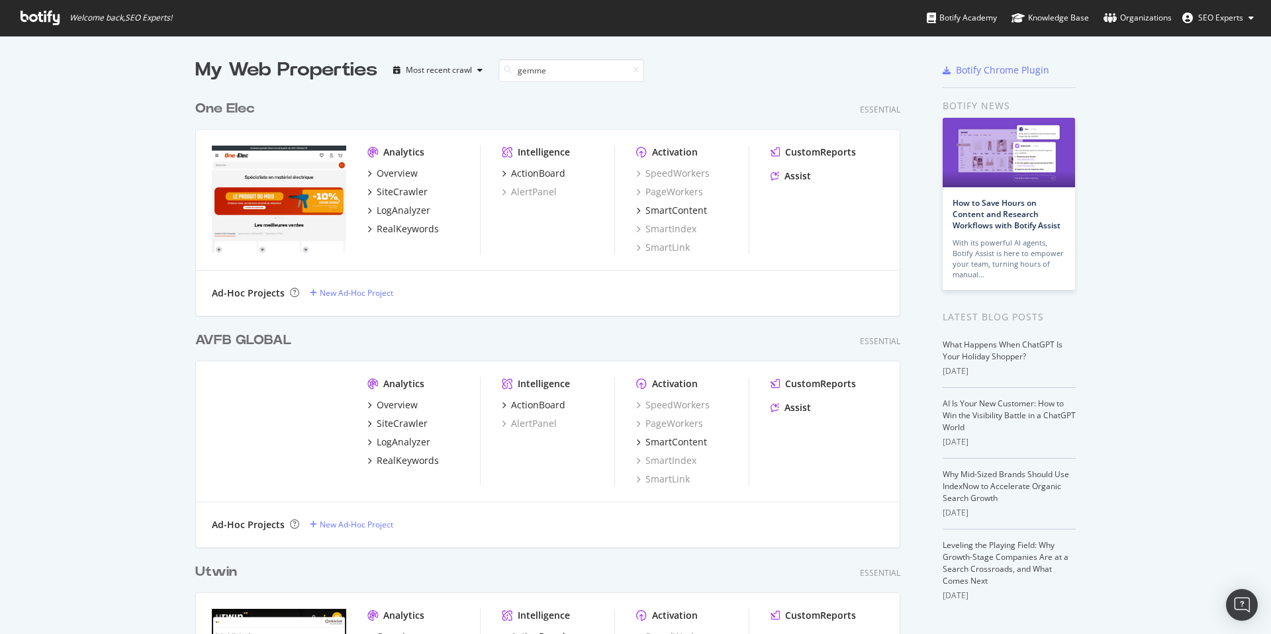
scroll to position [232, 716]
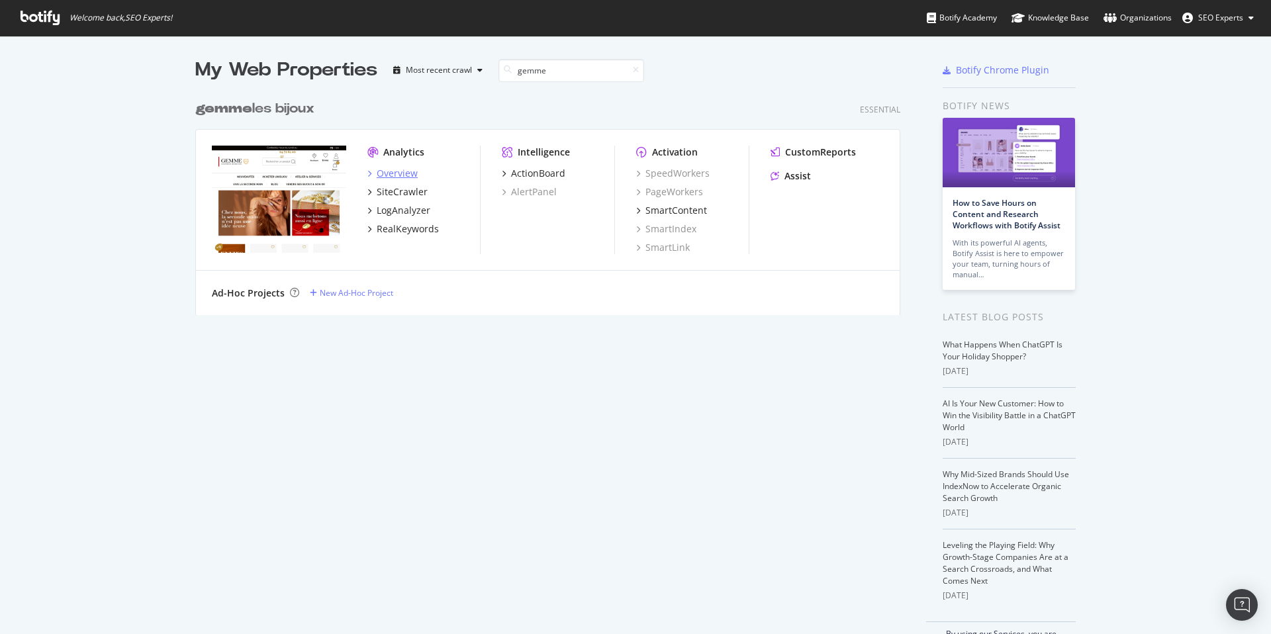
type input "gemme"
click at [393, 171] on div "Overview" at bounding box center [397, 173] width 41 height 13
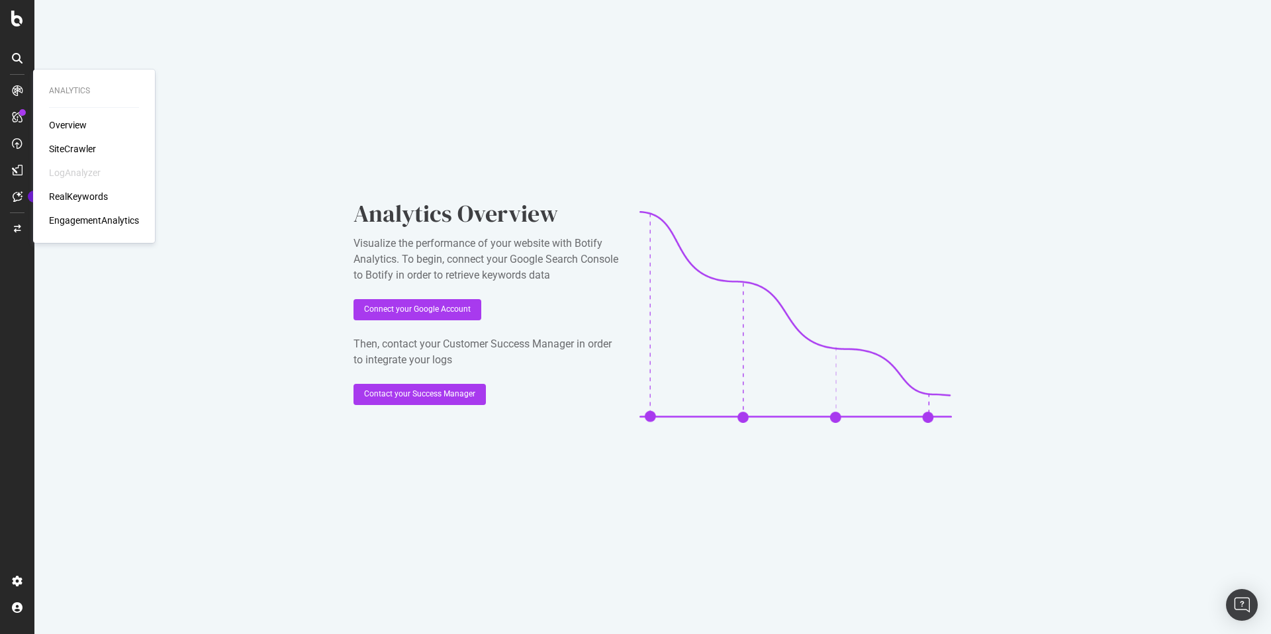
click at [70, 152] on div "SiteCrawler" at bounding box center [72, 148] width 47 height 13
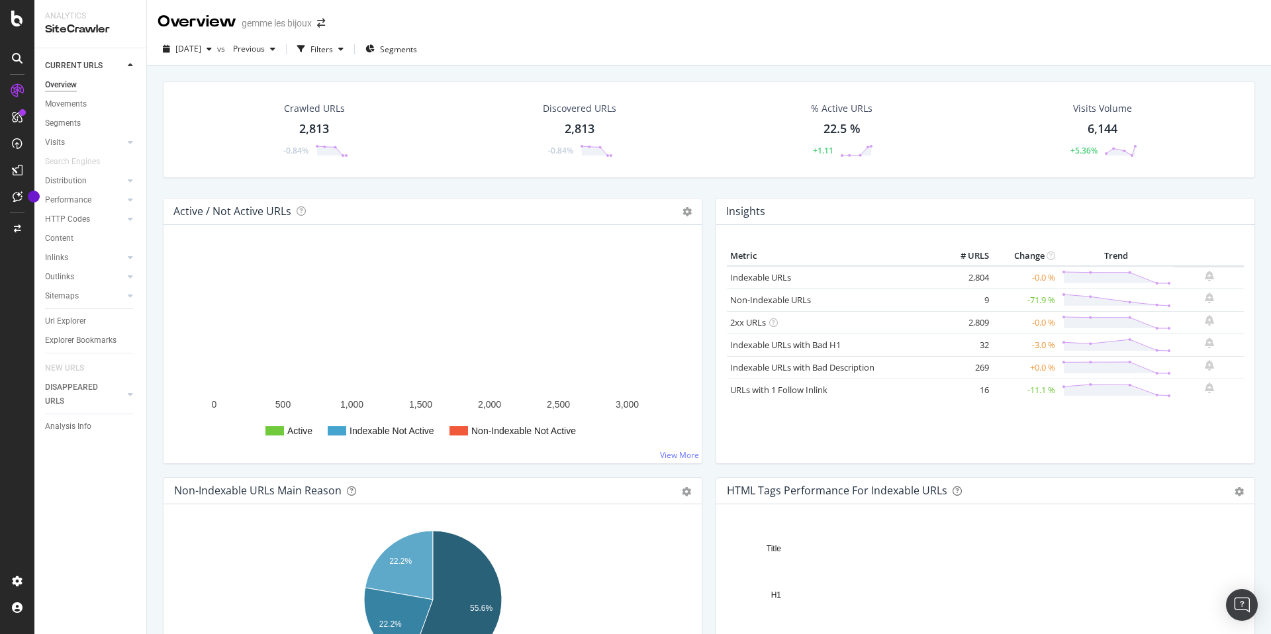
scroll to position [38, 0]
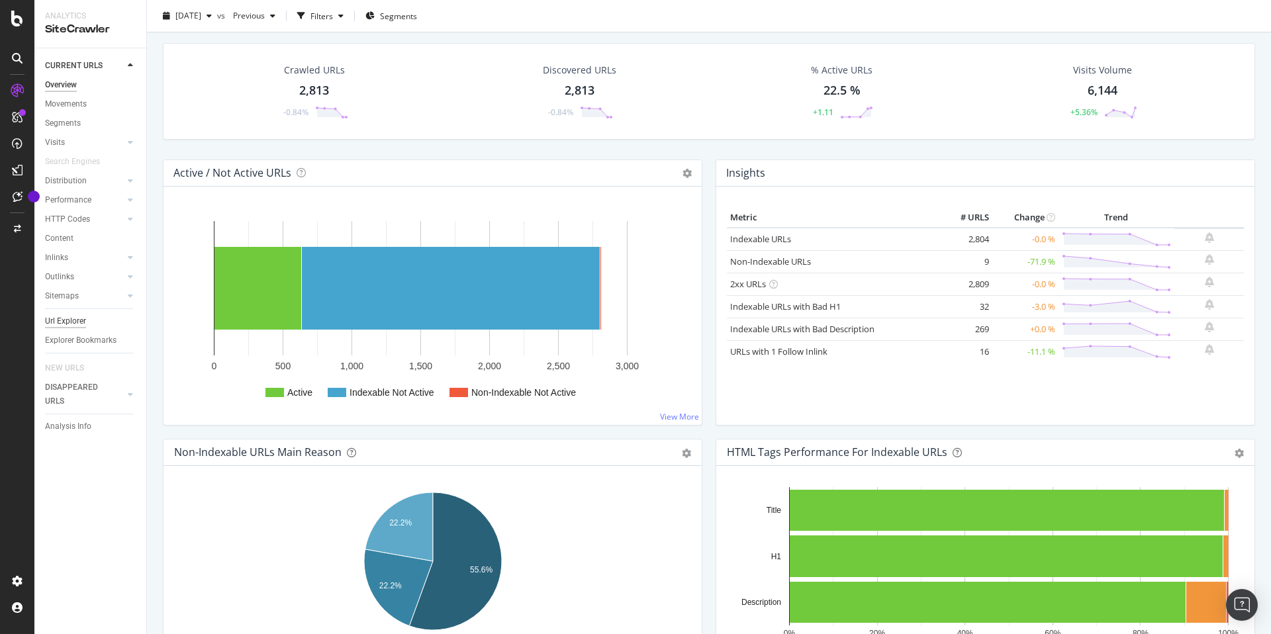
click at [62, 325] on div "Url Explorer" at bounding box center [65, 321] width 41 height 14
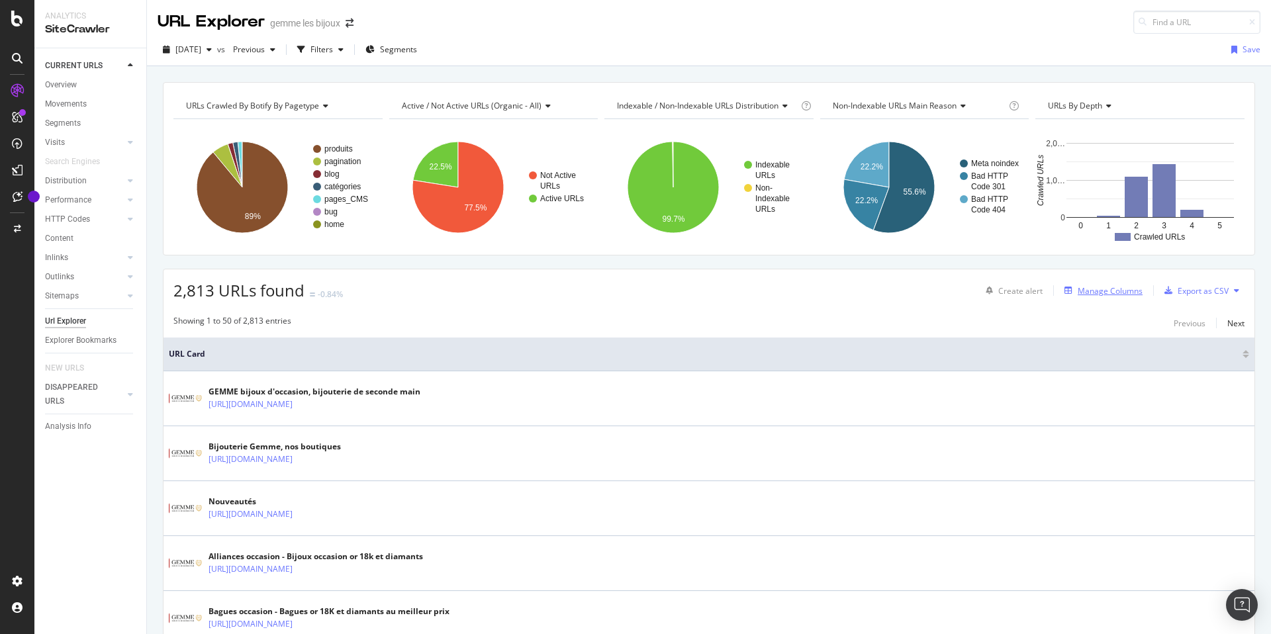
click at [1093, 295] on div "Manage Columns" at bounding box center [1110, 290] width 65 height 11
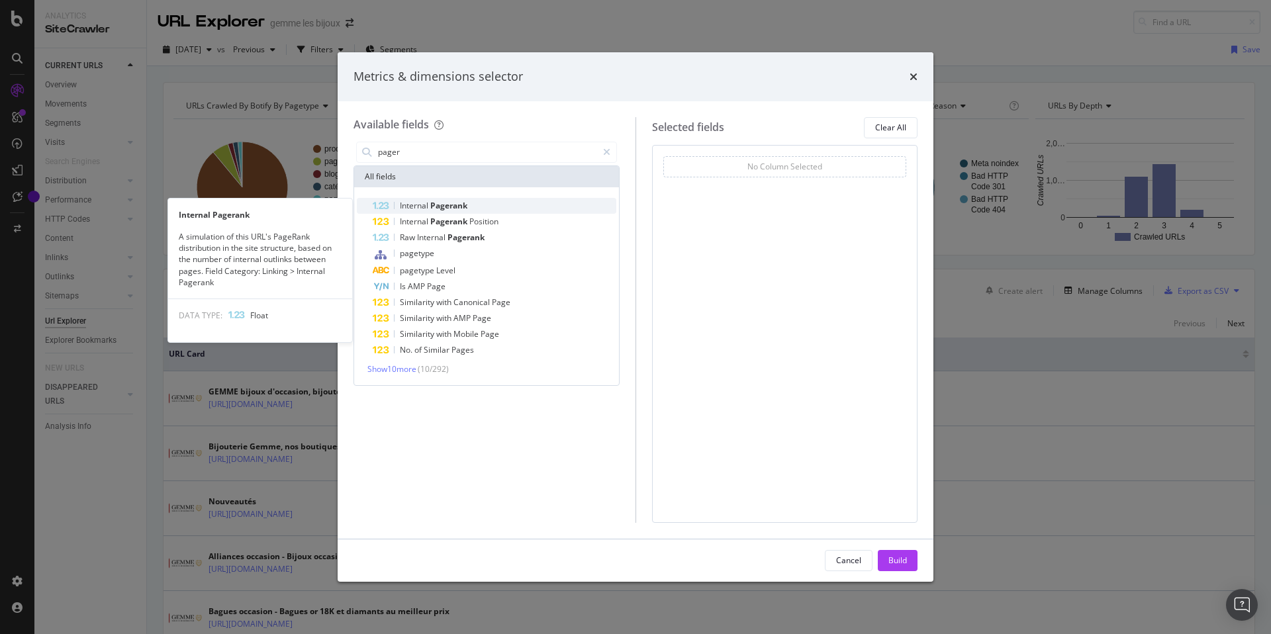
type input "pager"
click at [467, 209] on span "Pagerank" at bounding box center [448, 205] width 37 height 11
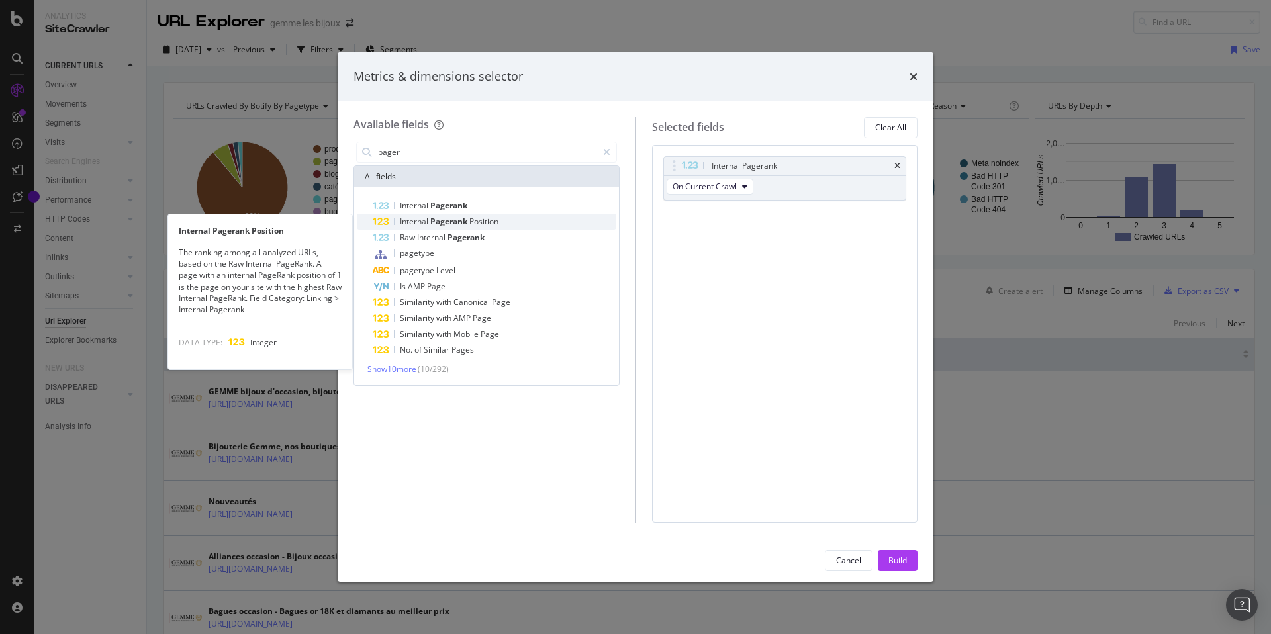
click at [469, 222] on span "Pagerank" at bounding box center [449, 221] width 39 height 11
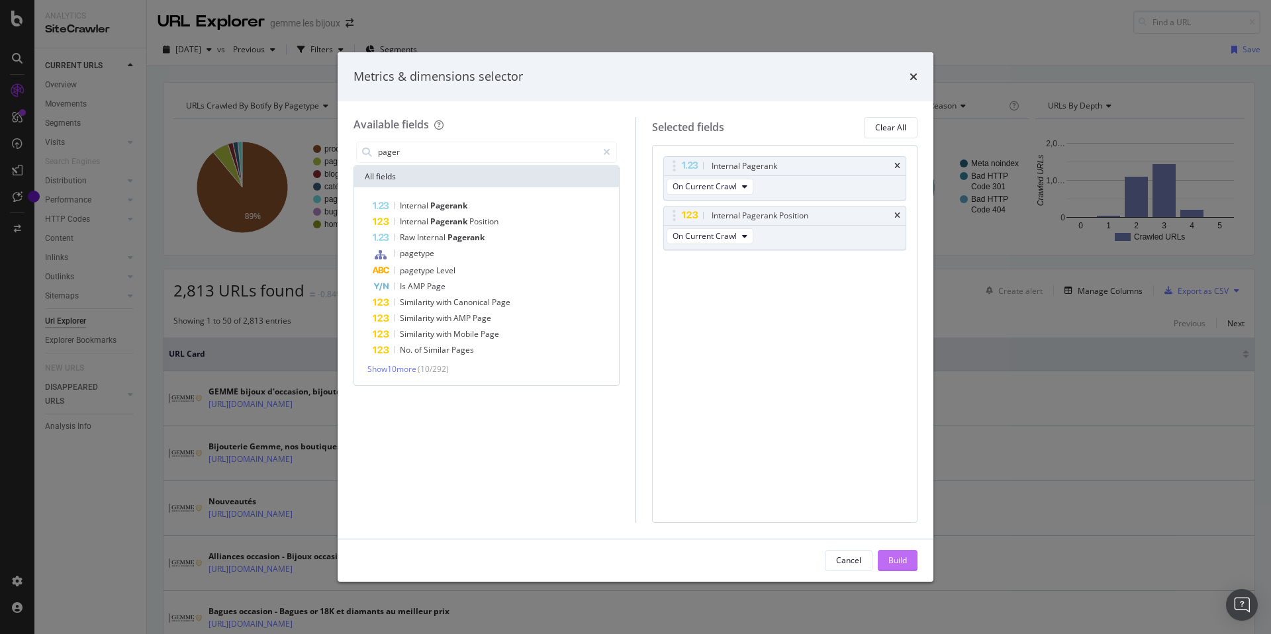
click at [898, 556] on div "Build" at bounding box center [898, 560] width 19 height 11
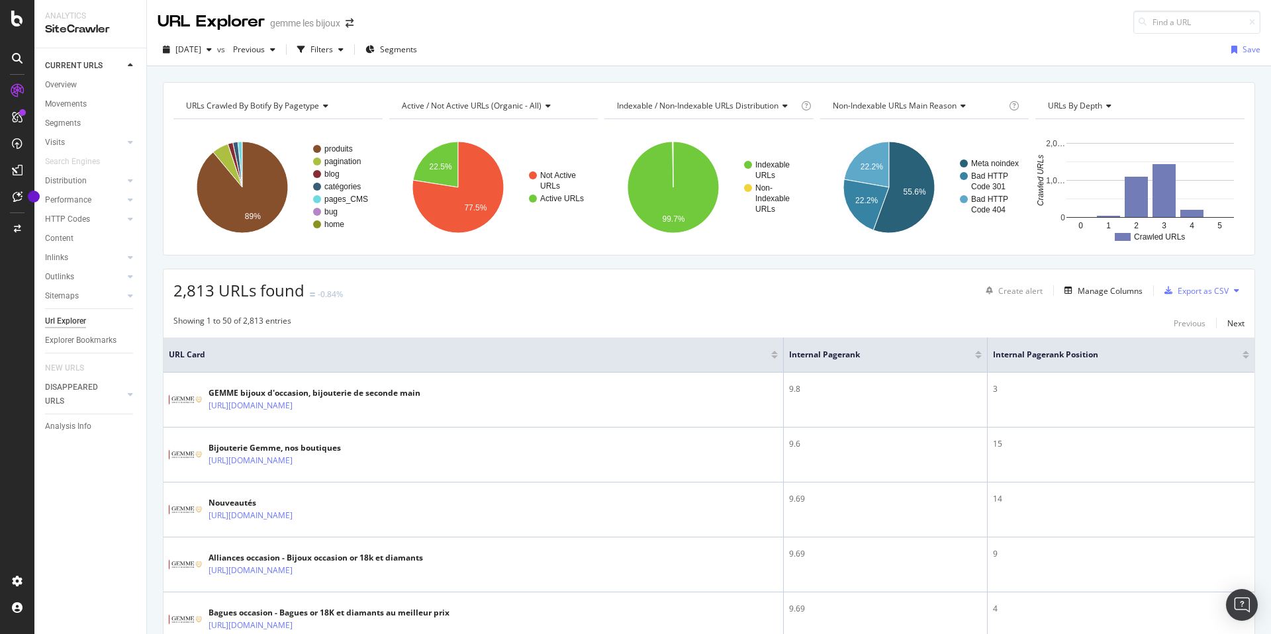
click at [1246, 353] on div at bounding box center [1246, 352] width 7 height 3
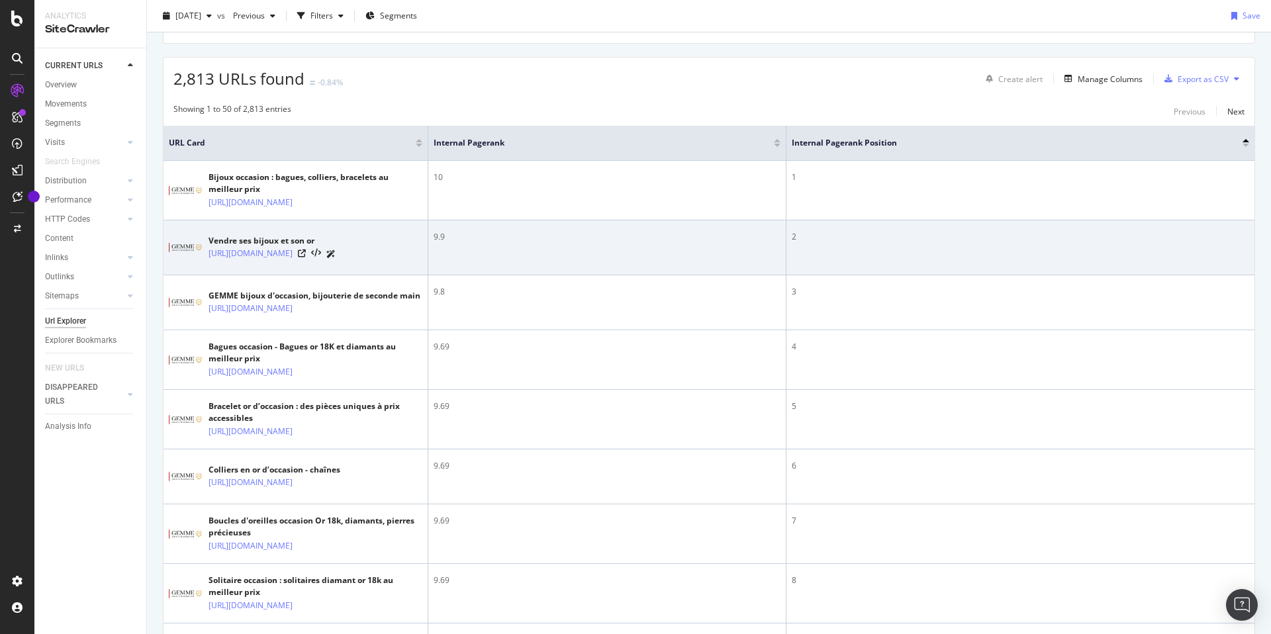
scroll to position [213, 0]
